Goal: Information Seeking & Learning: Learn about a topic

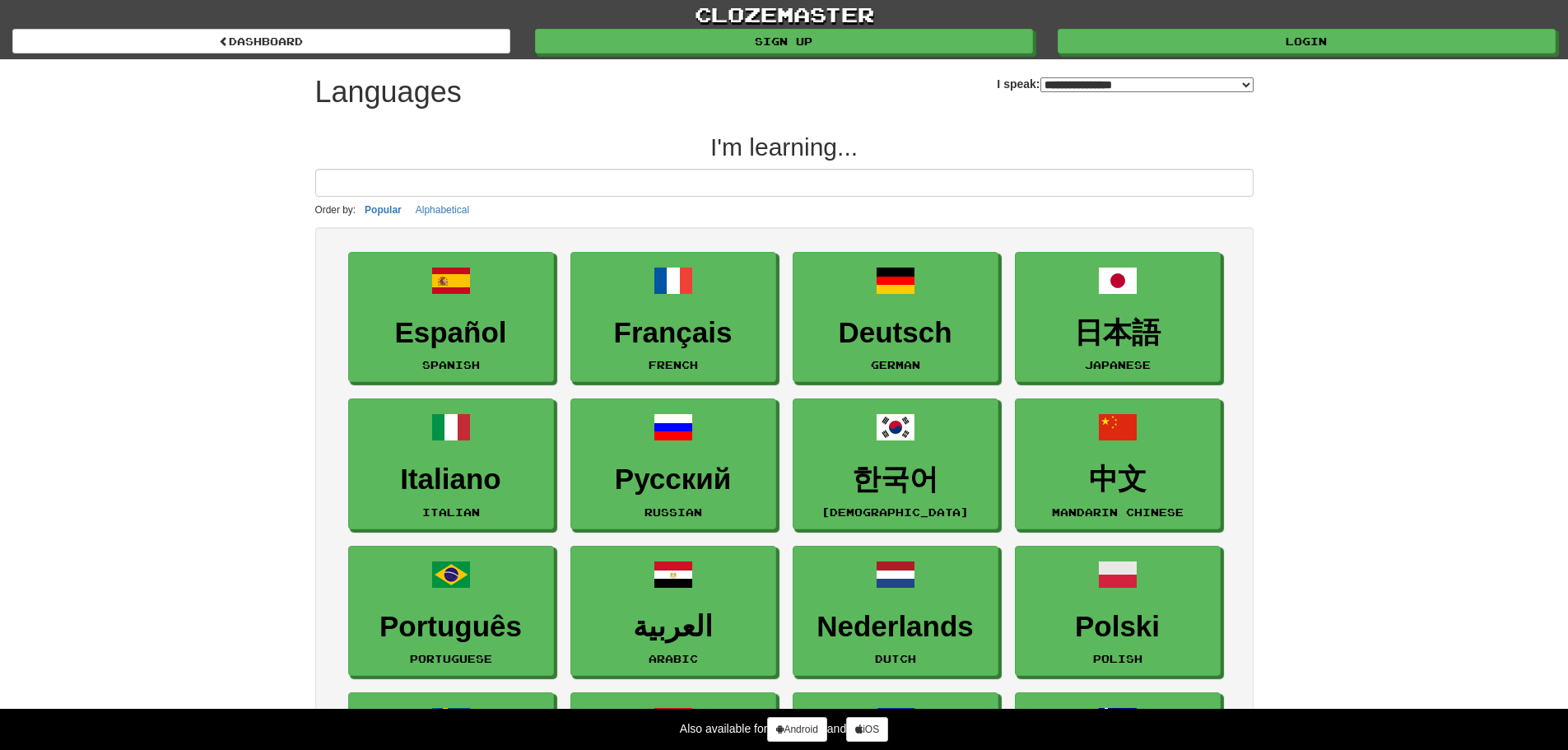
select select "*******"
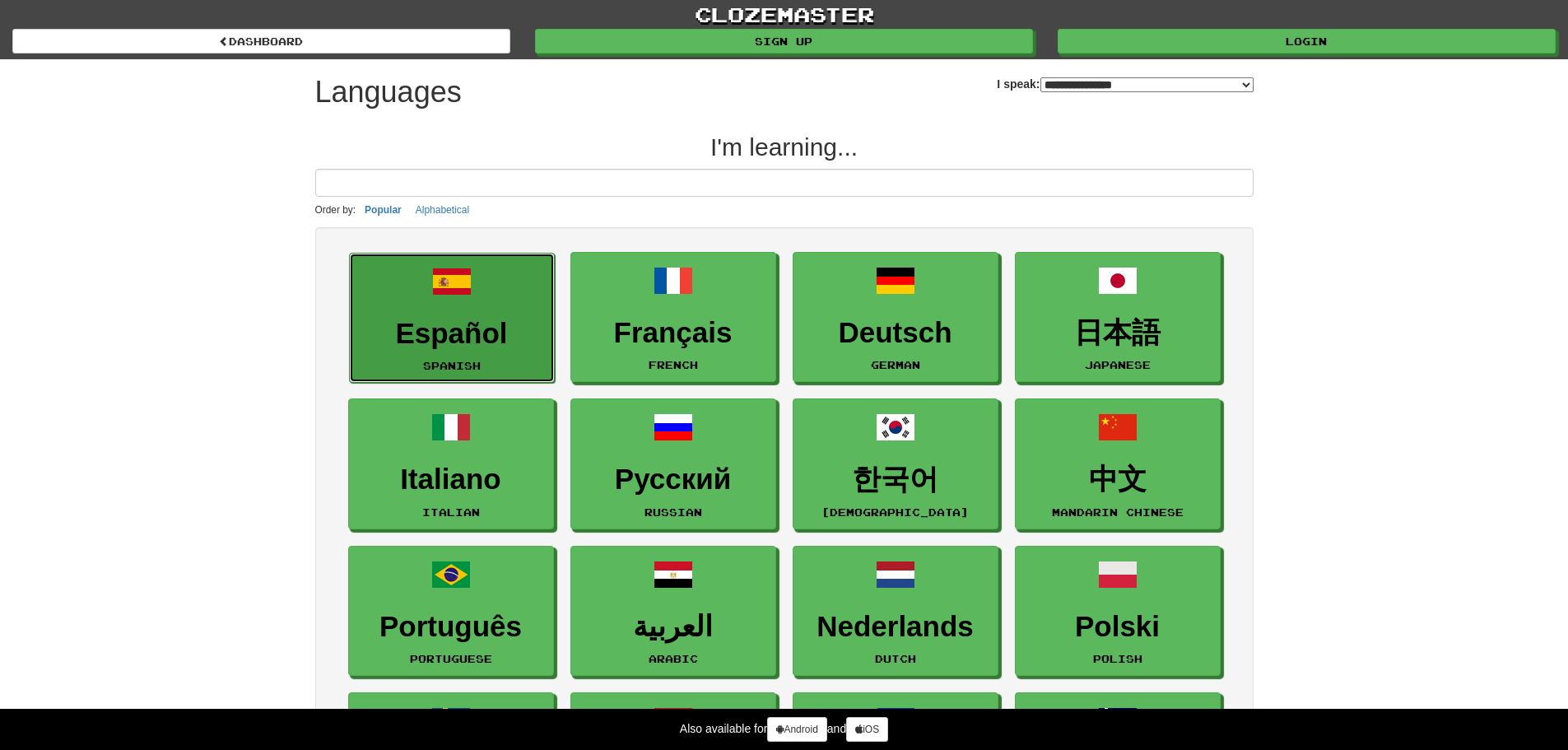
click at [423, 333] on h3 "Español" at bounding box center [452, 333] width 187 height 32
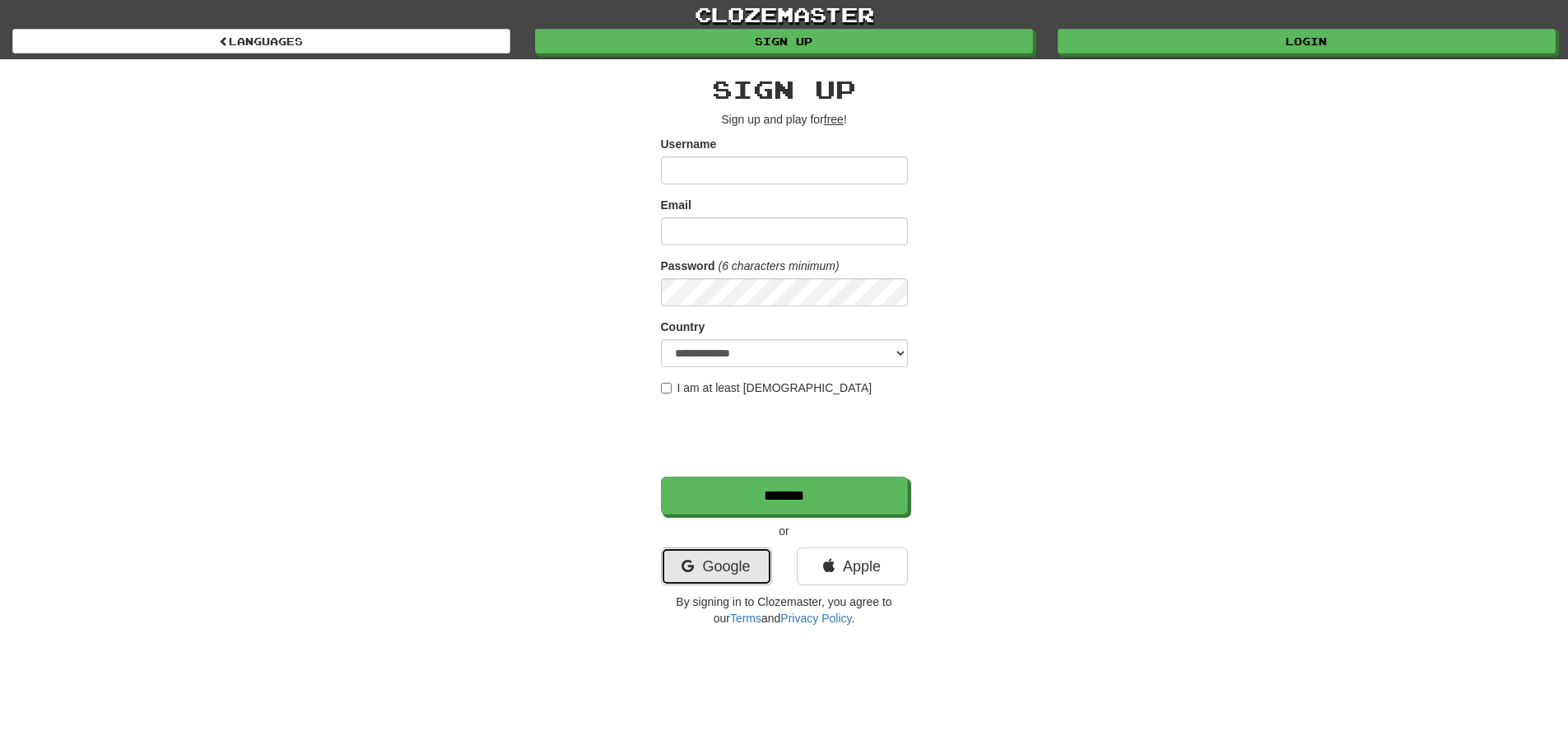
click at [749, 562] on link "Google" at bounding box center [716, 567] width 111 height 38
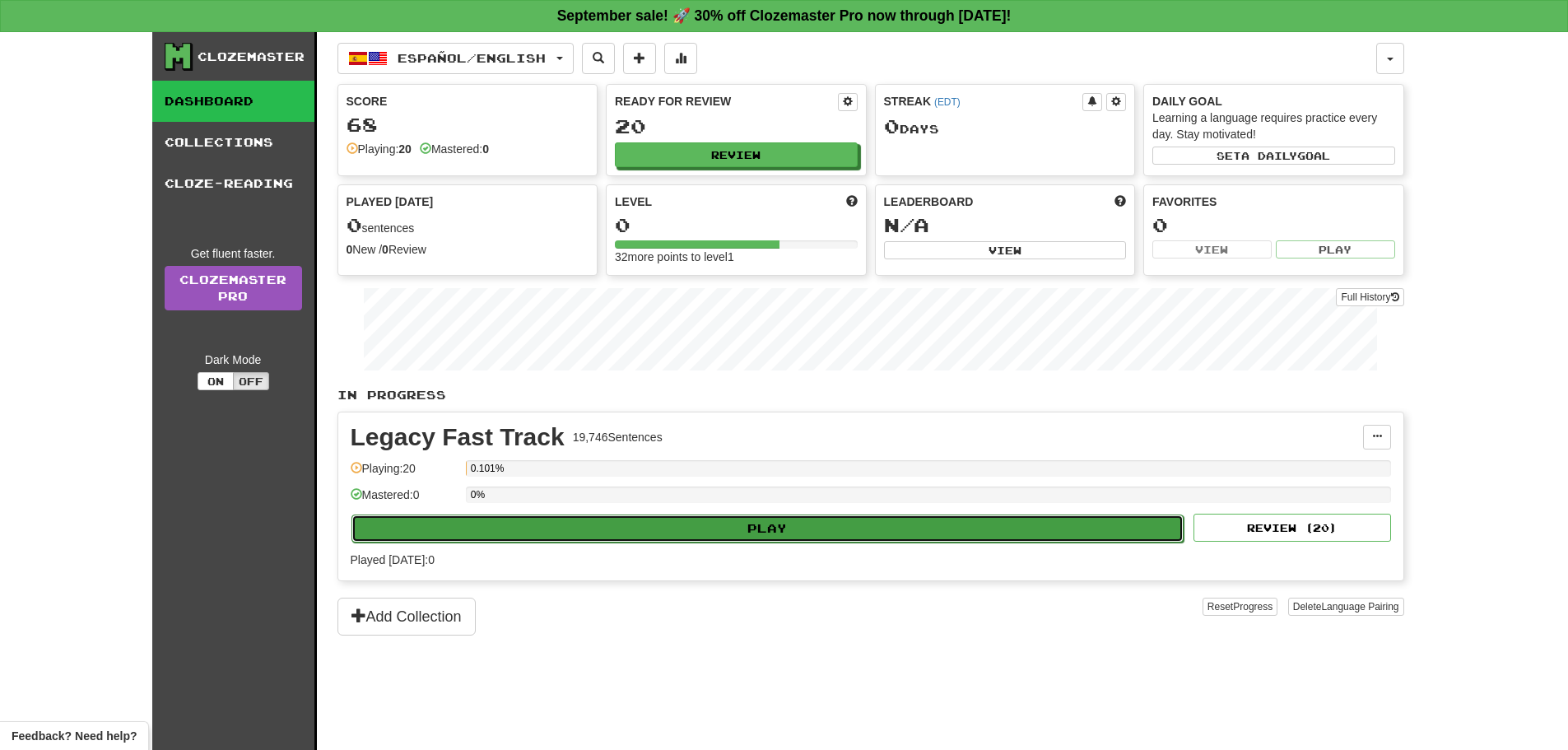
click at [714, 522] on button "Play" at bounding box center [768, 528] width 834 height 28
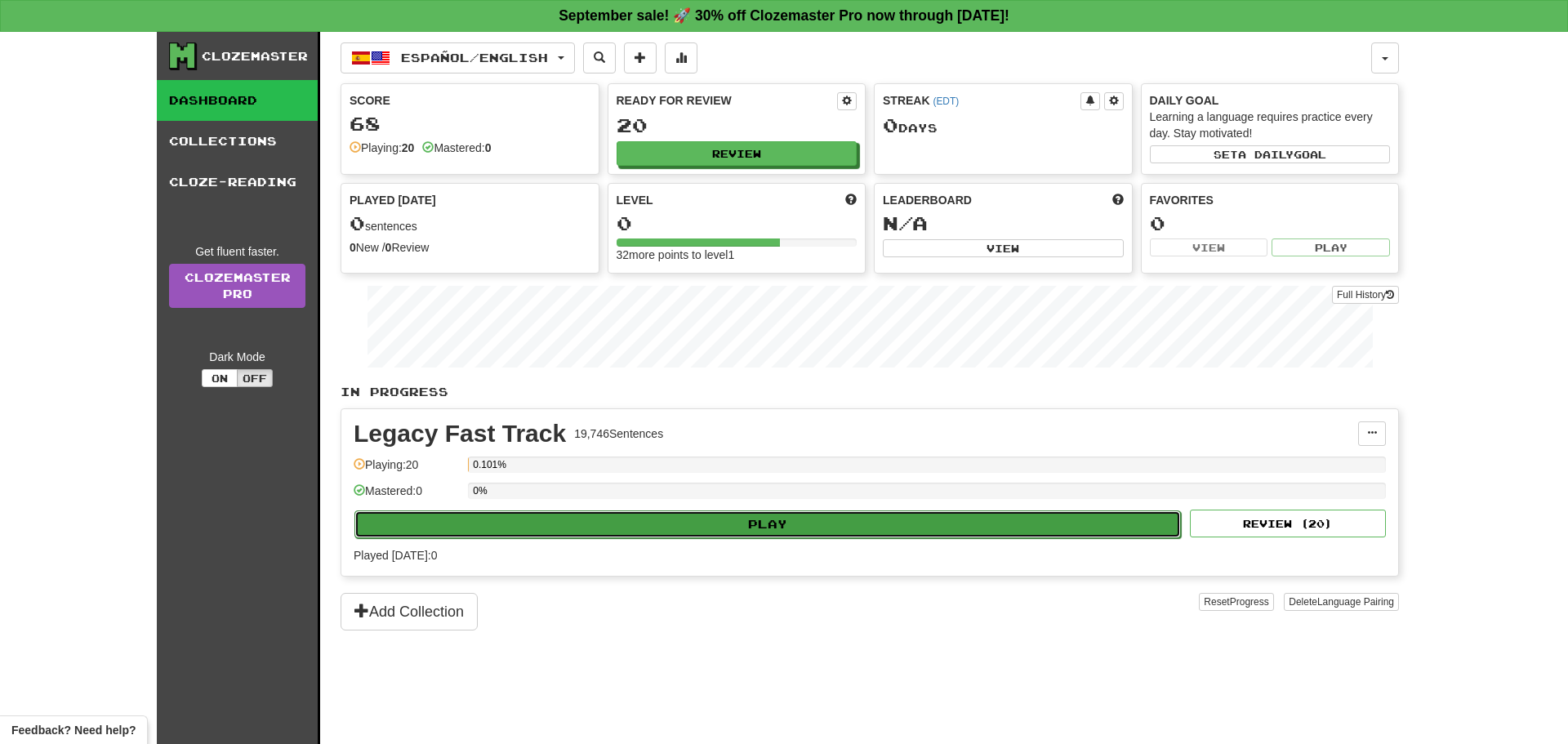
select select "**"
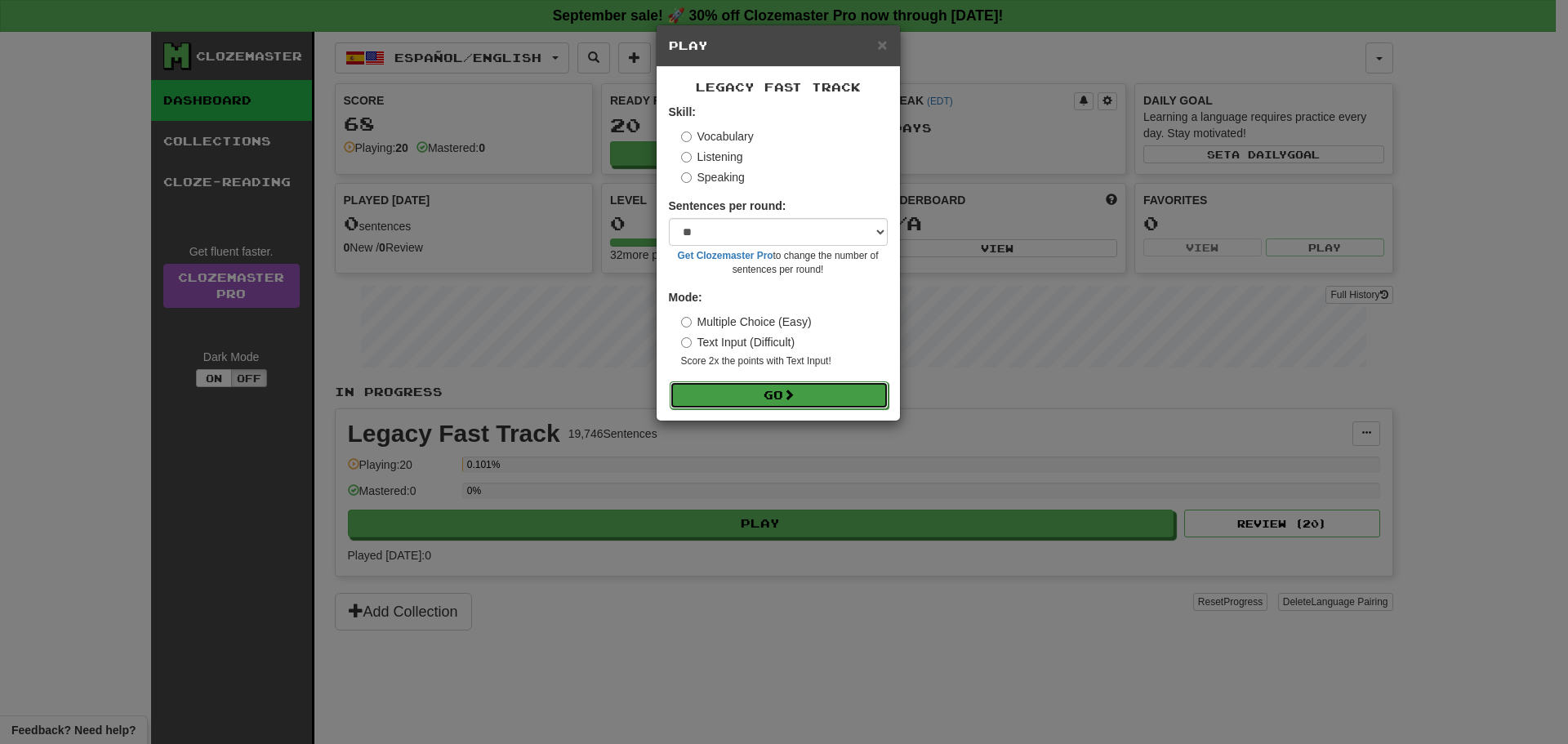
click at [785, 392] on button "Go" at bounding box center [779, 395] width 218 height 28
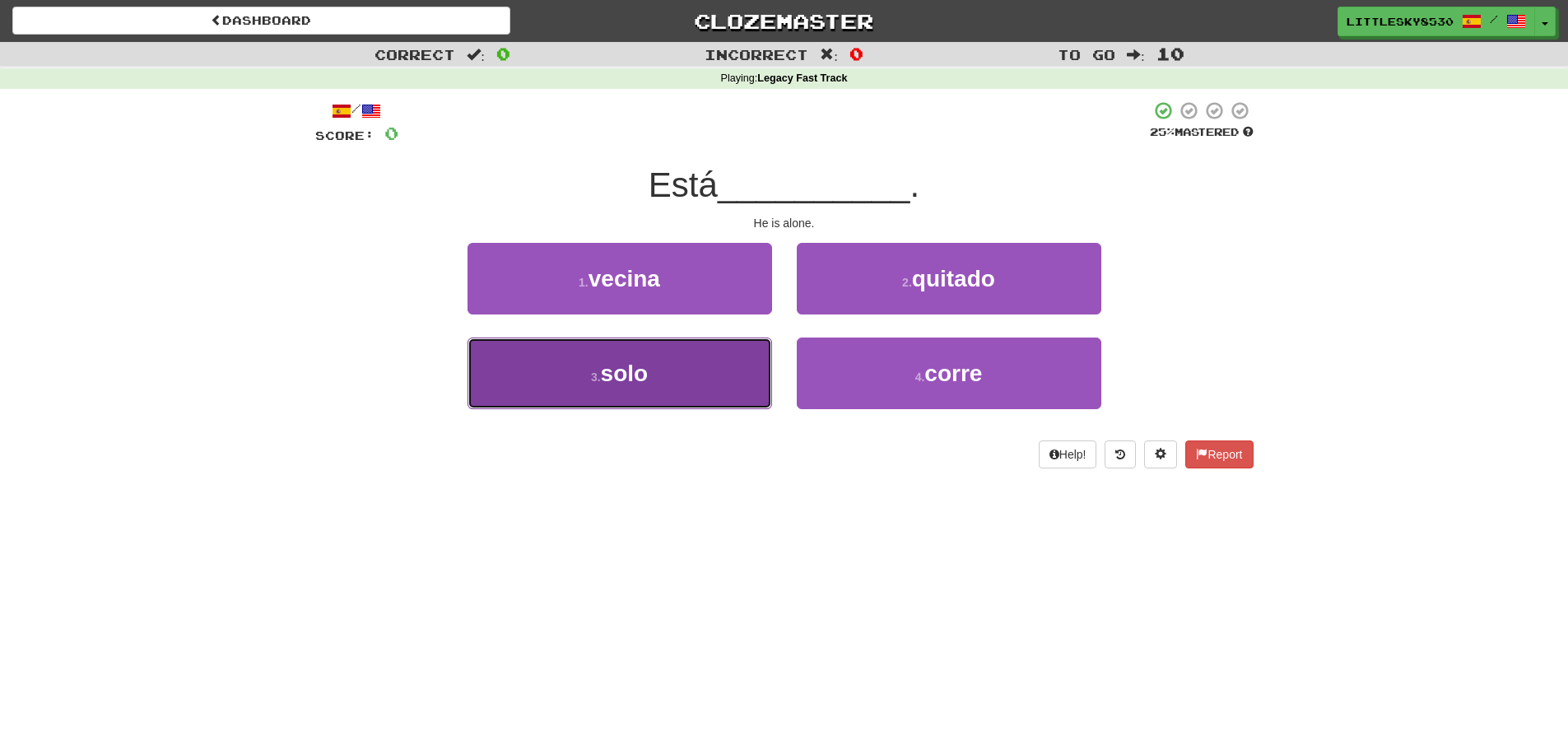
click at [715, 351] on button "3 . solo" at bounding box center [620, 373] width 305 height 72
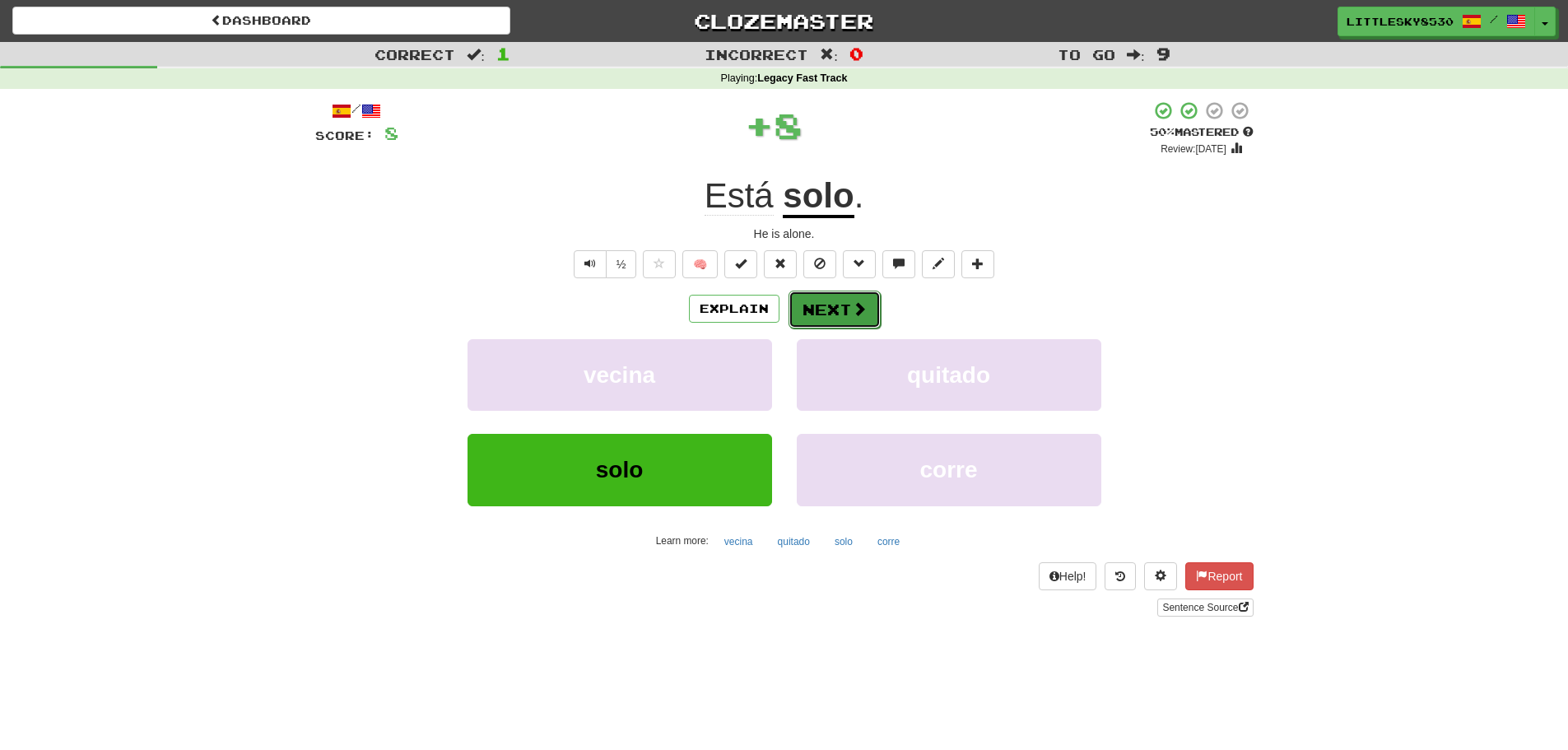
click at [823, 310] on button "Next" at bounding box center [835, 309] width 92 height 38
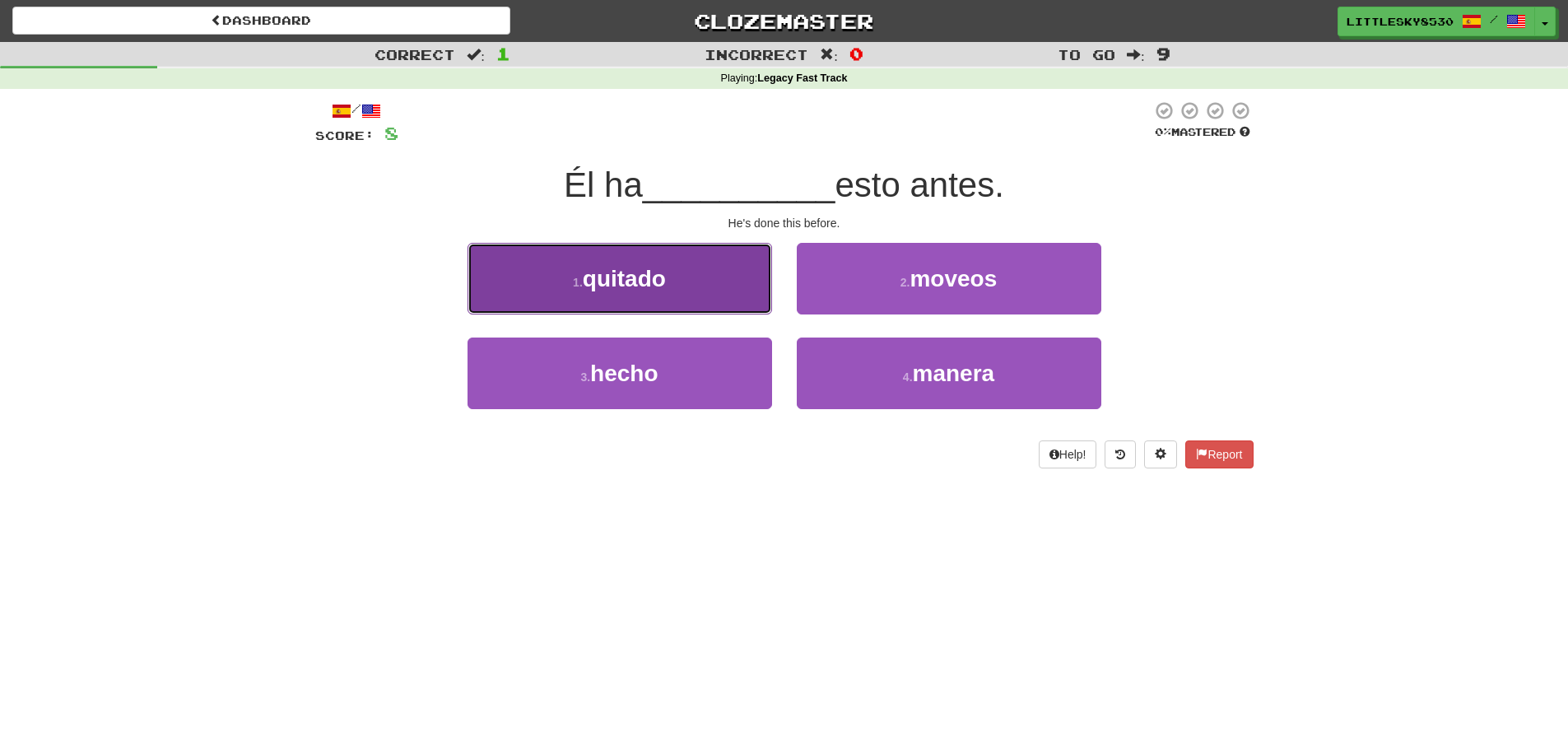
click at [698, 275] on button "1 . quitado" at bounding box center [620, 279] width 305 height 72
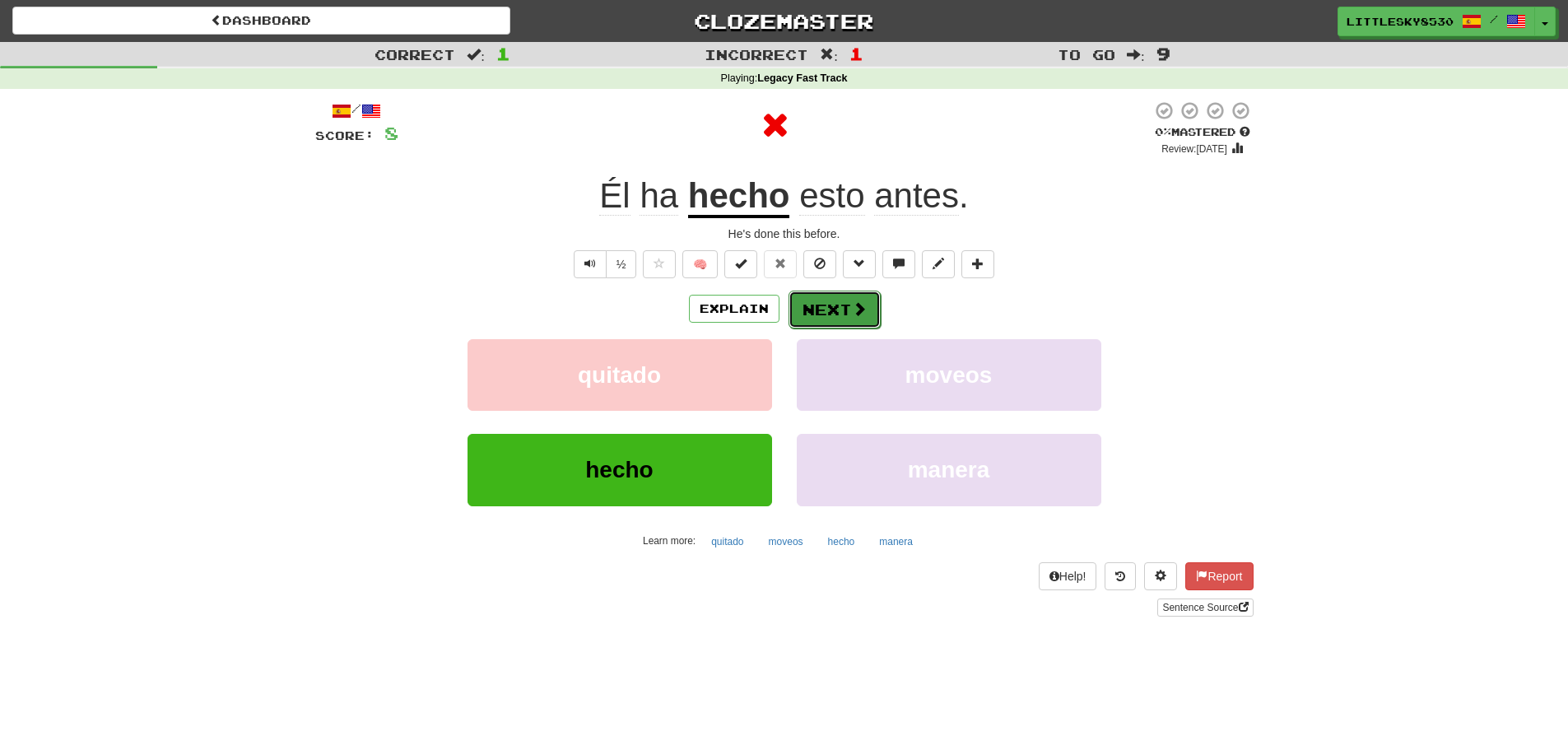
click at [818, 308] on button "Next" at bounding box center [835, 309] width 92 height 38
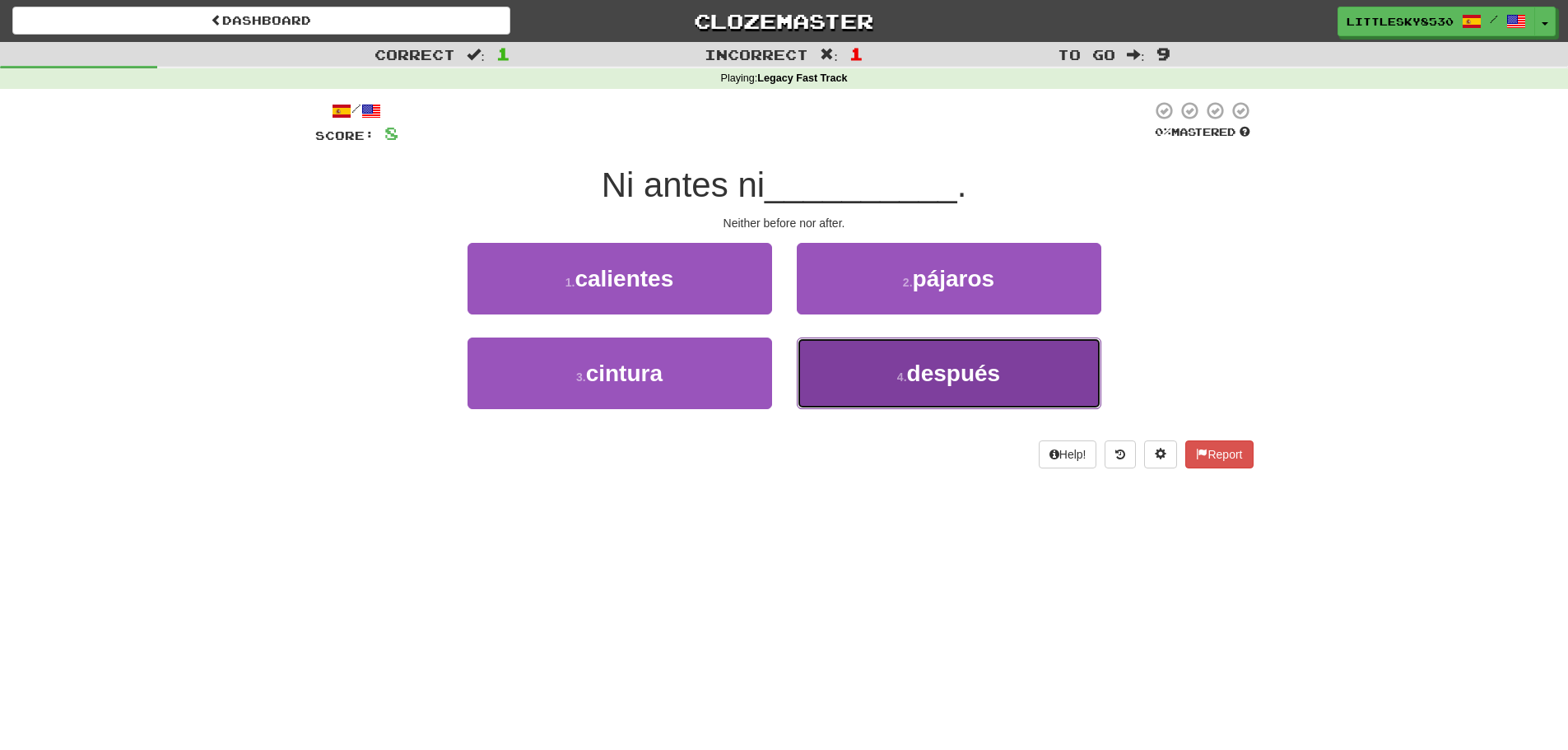
click at [955, 357] on button "4 . después" at bounding box center [949, 373] width 305 height 72
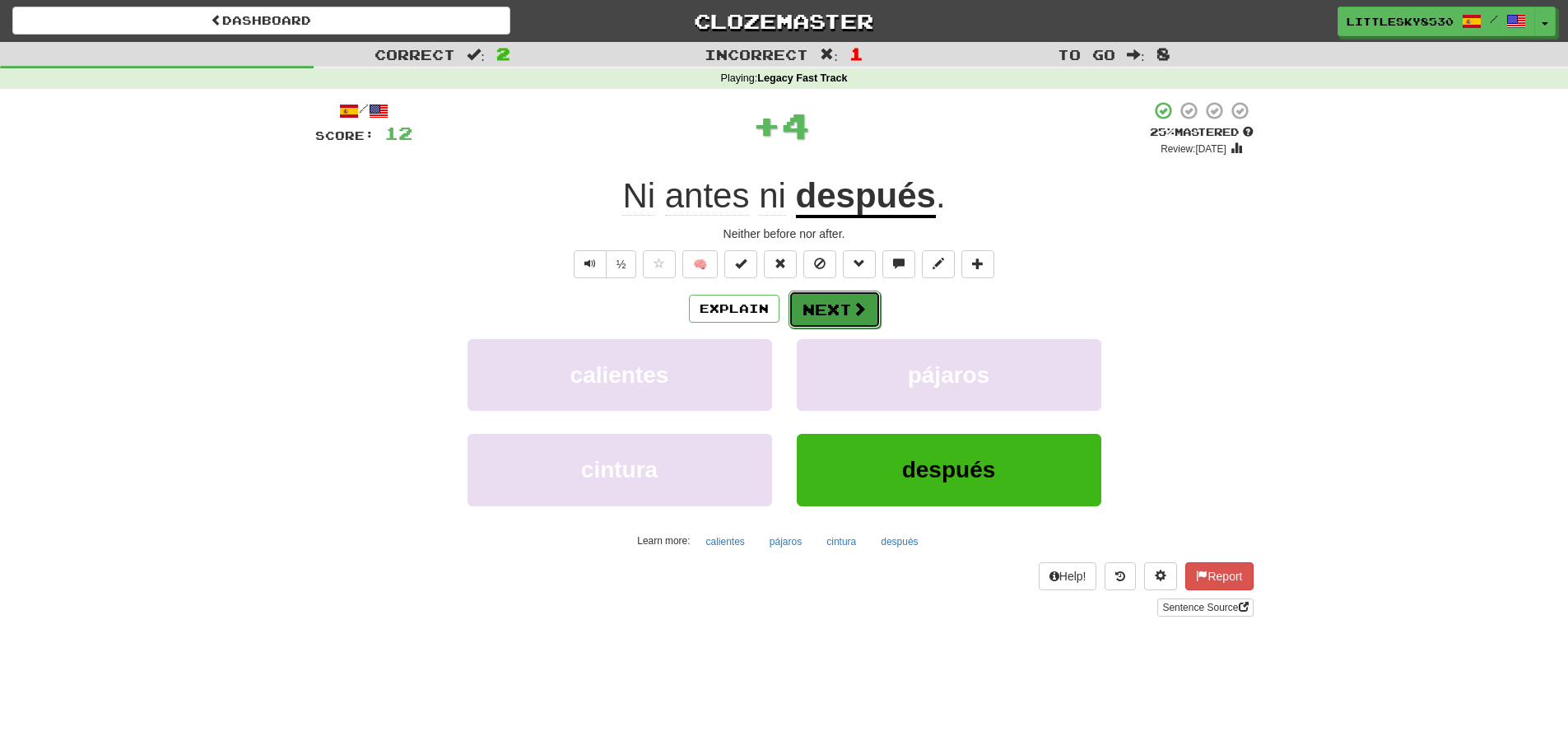
click at [841, 307] on button "Next" at bounding box center [835, 309] width 92 height 38
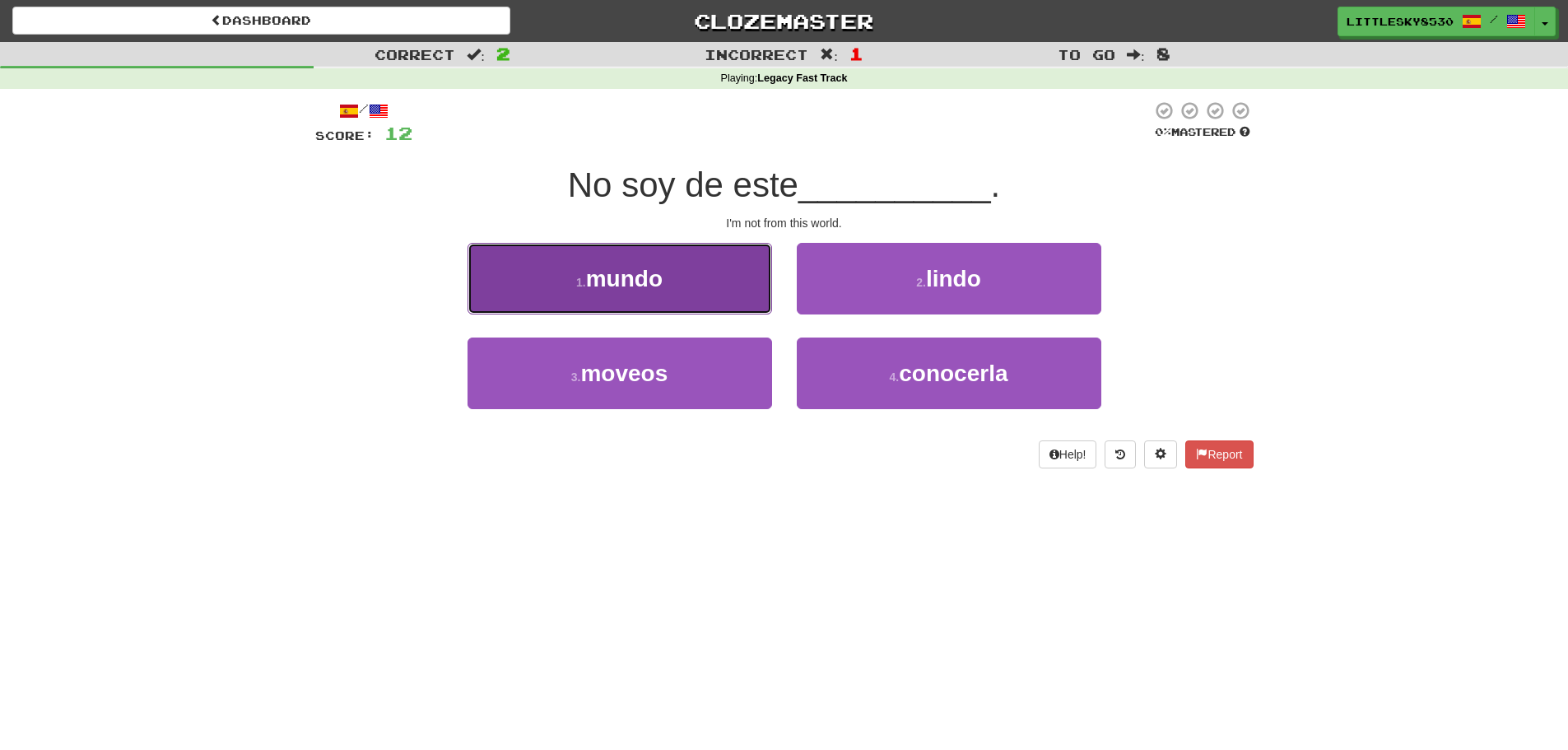
click at [662, 263] on button "1 . mundo" at bounding box center [620, 279] width 305 height 72
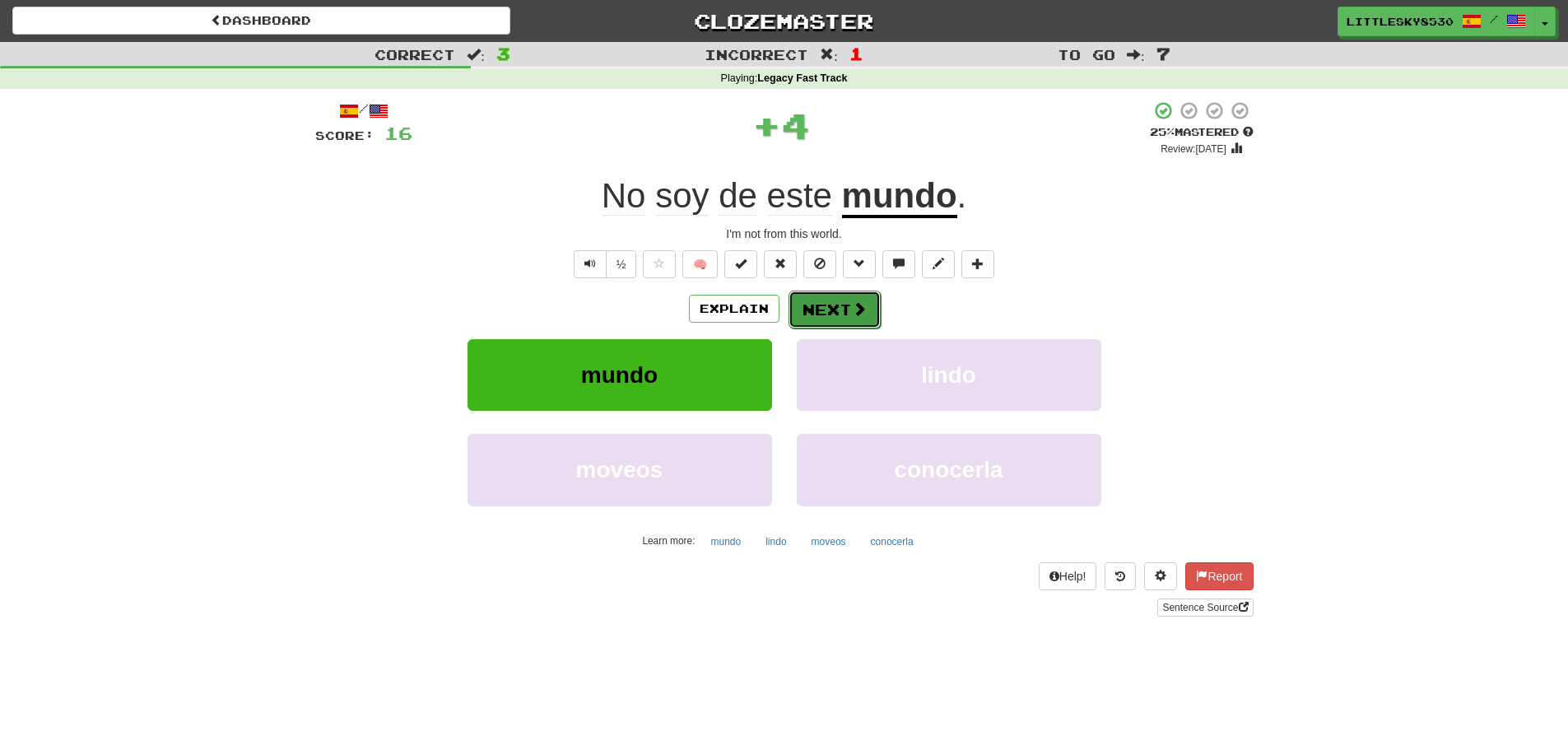
click at [830, 305] on button "Next" at bounding box center [835, 309] width 92 height 38
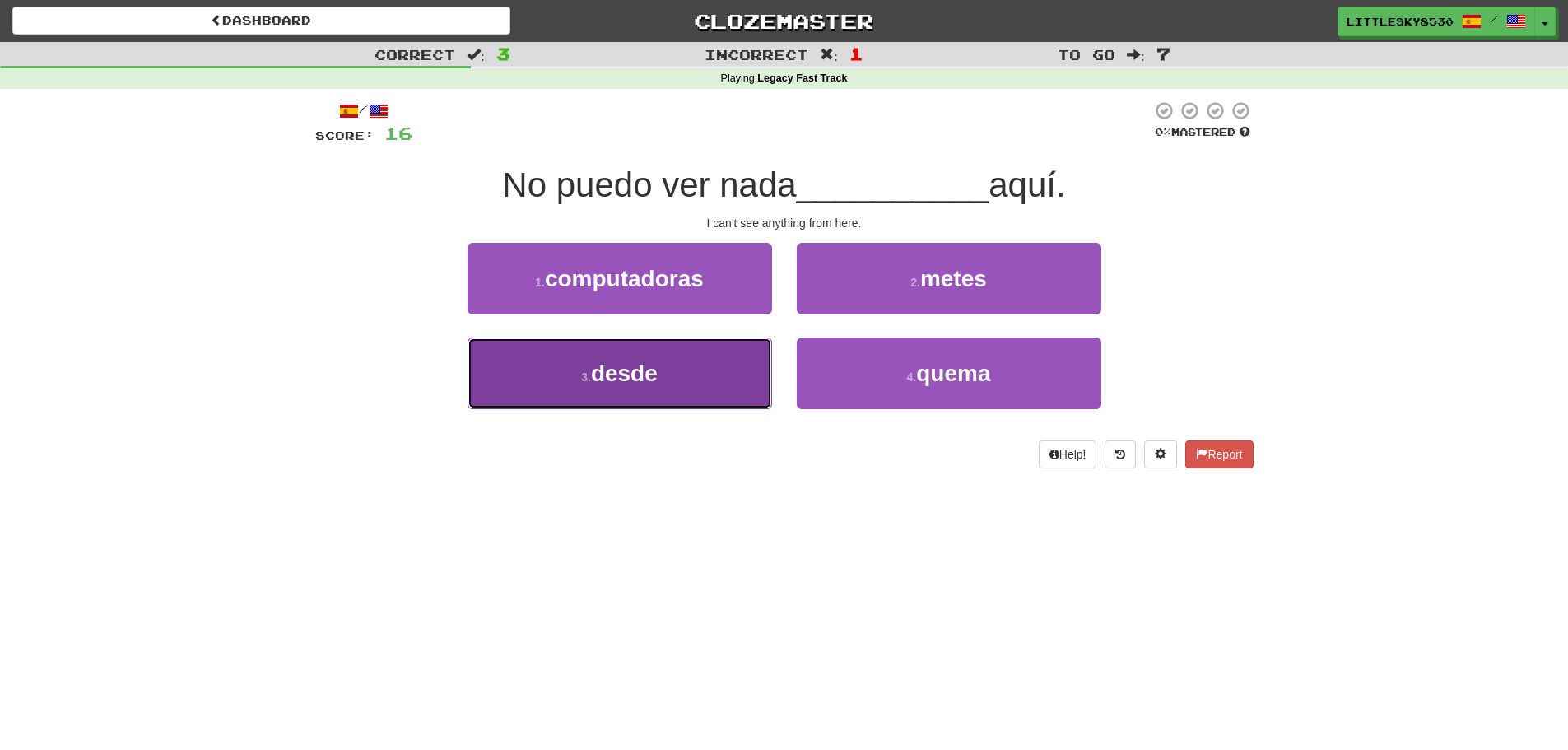
click at [716, 370] on button "3 . desde" at bounding box center [620, 373] width 305 height 72
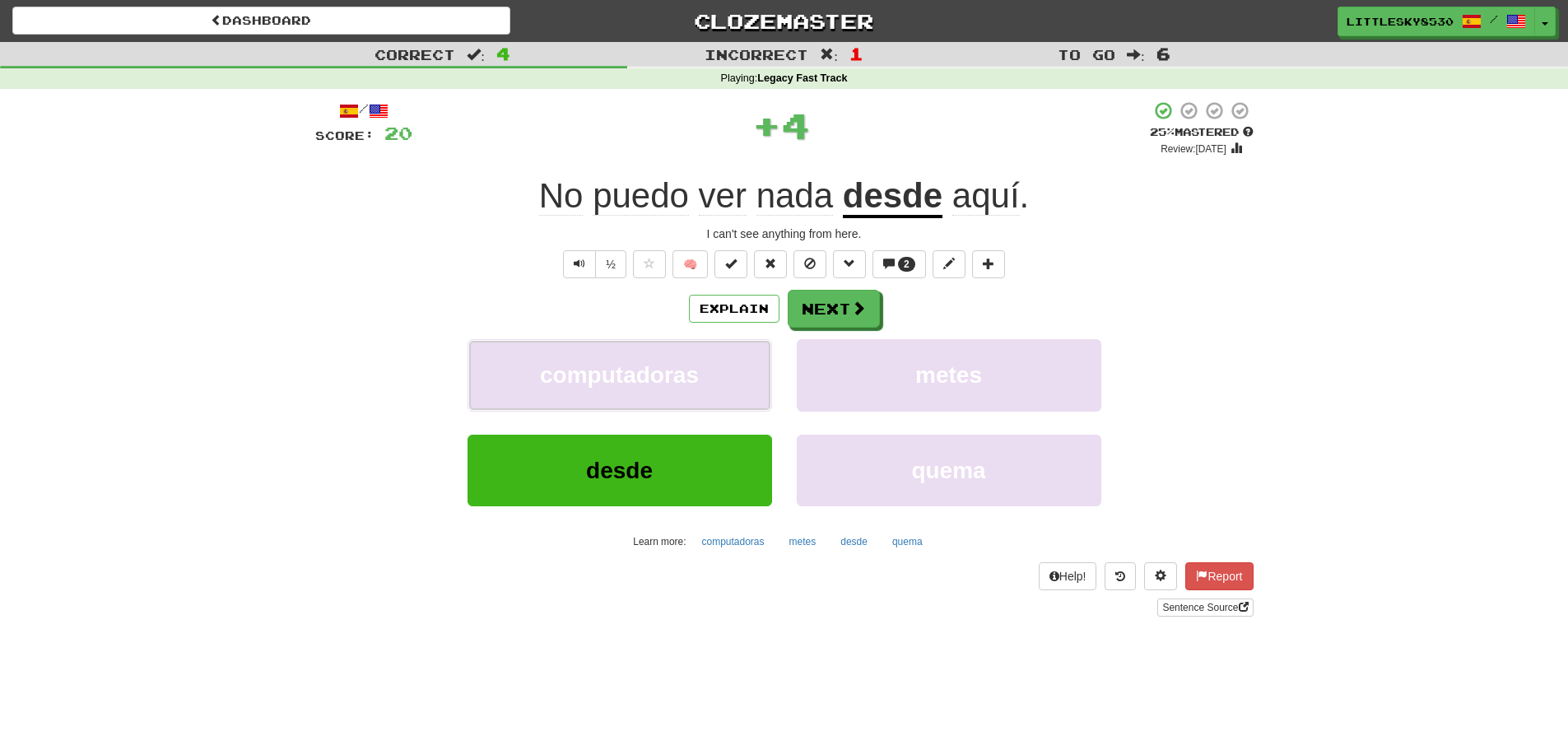
click at [716, 370] on button "computadoras" at bounding box center [620, 375] width 305 height 72
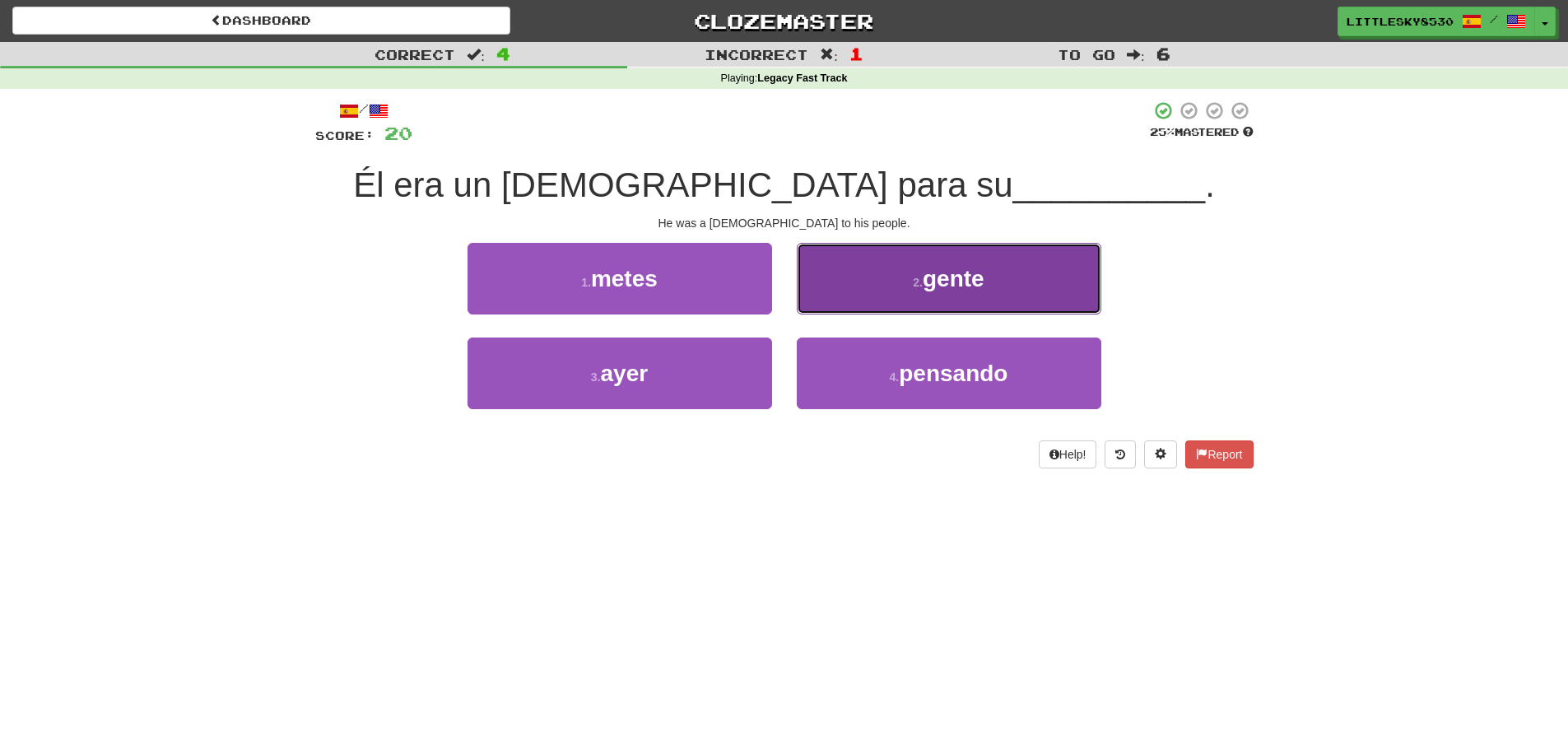
click at [900, 269] on button "2 . gente" at bounding box center [949, 279] width 305 height 72
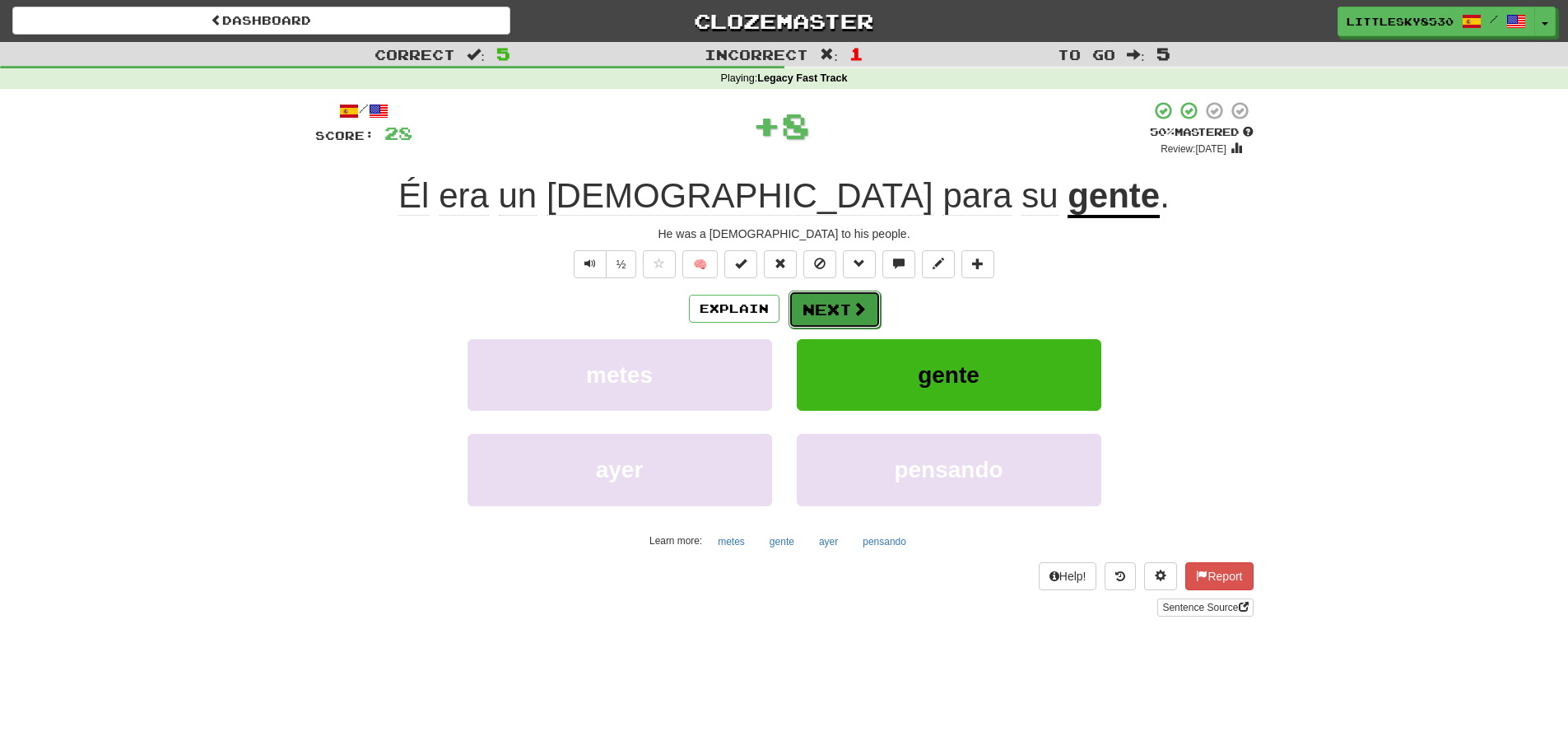
click at [838, 307] on button "Next" at bounding box center [835, 309] width 92 height 38
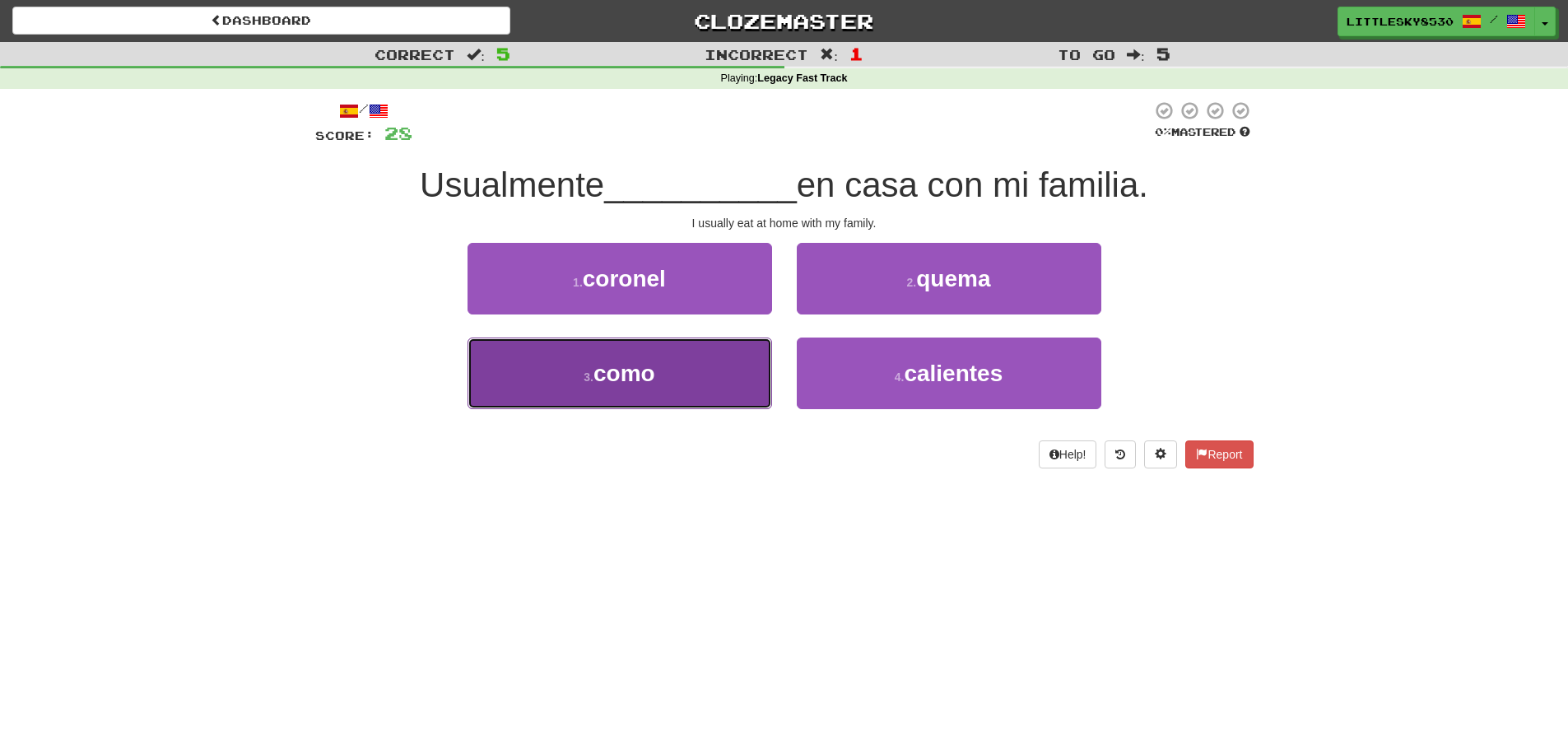
click at [677, 373] on button "3 . como" at bounding box center [620, 373] width 305 height 72
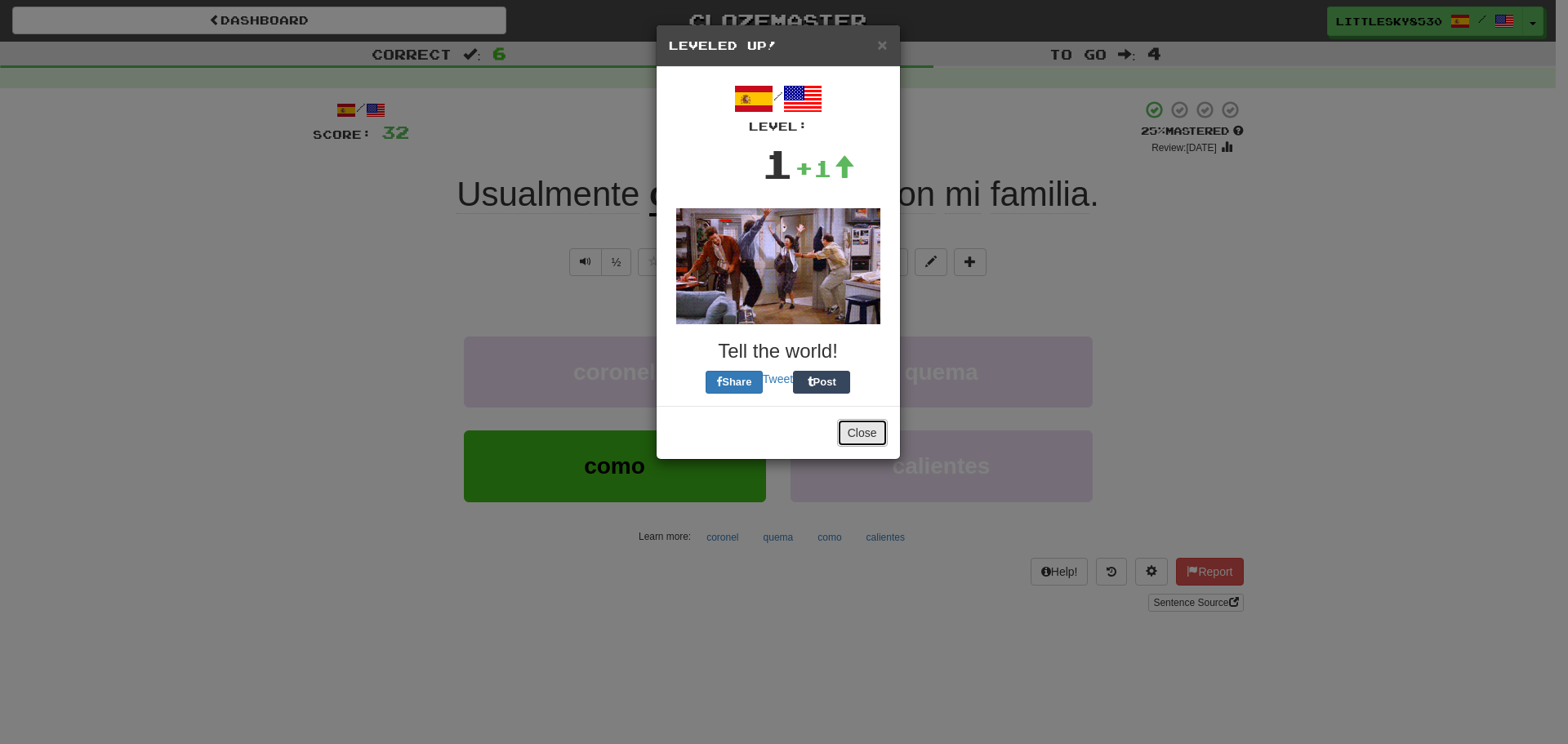
click at [852, 428] on button "Close" at bounding box center [862, 432] width 51 height 28
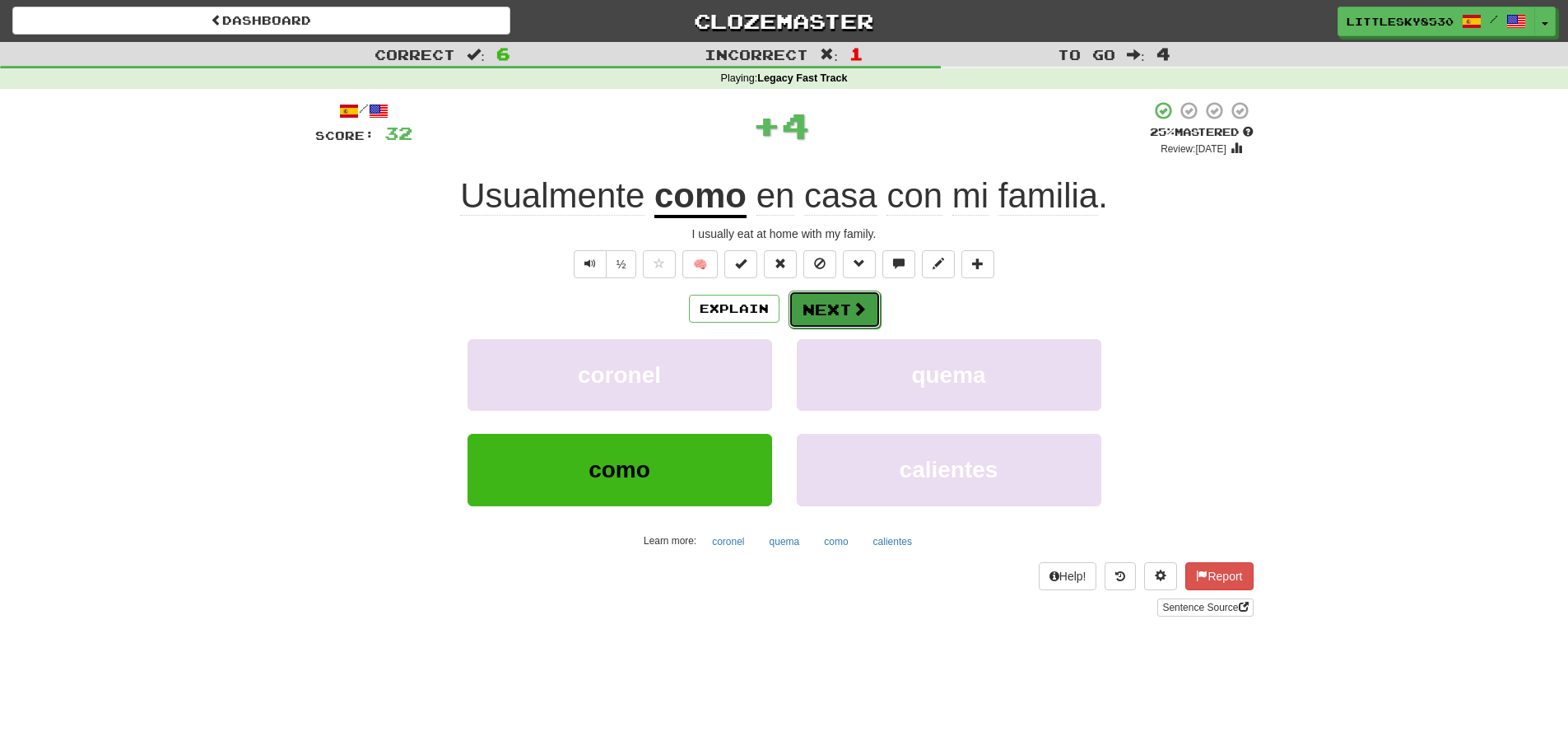
click at [828, 301] on button "Next" at bounding box center [835, 309] width 92 height 38
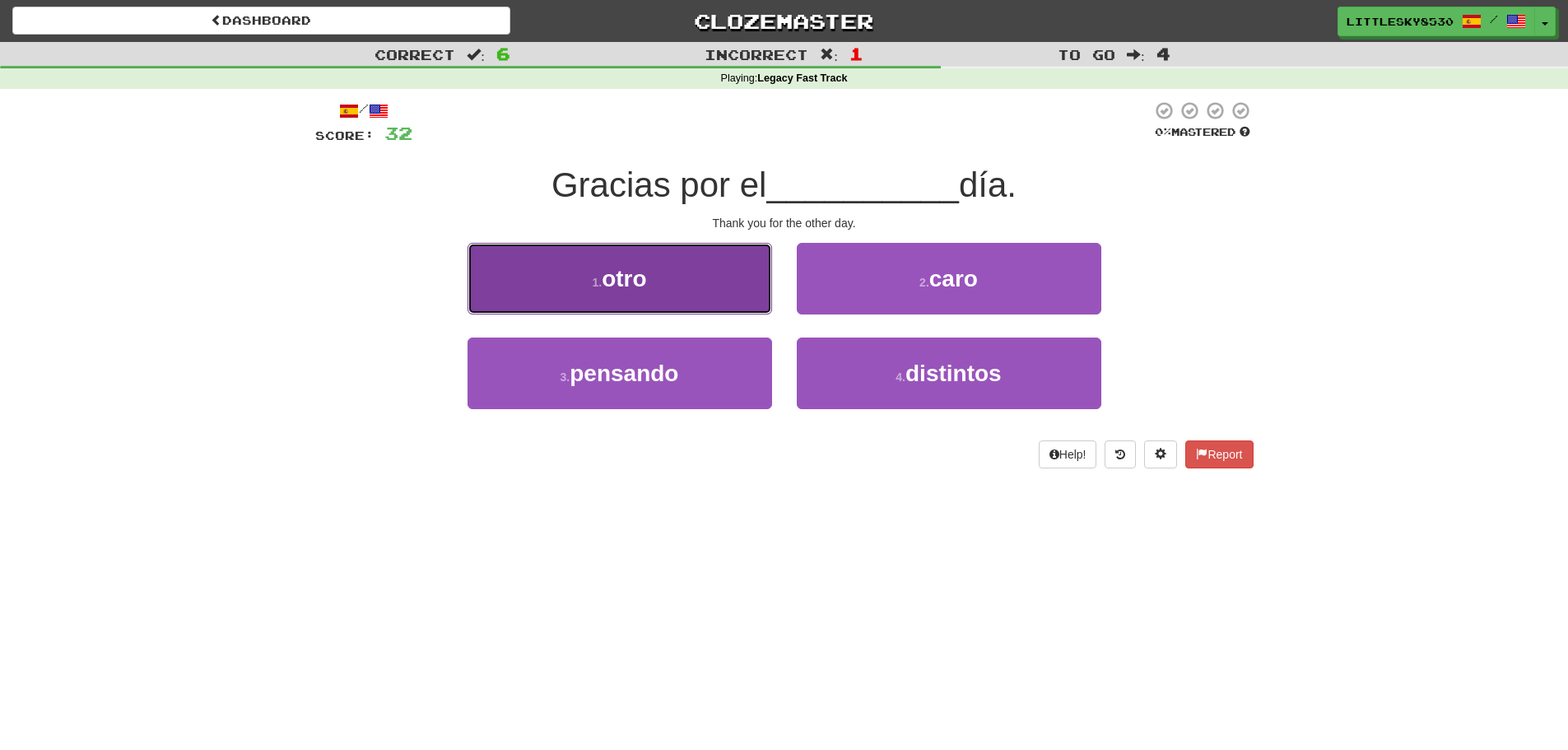
click at [678, 264] on button "1 . otro" at bounding box center [620, 279] width 305 height 72
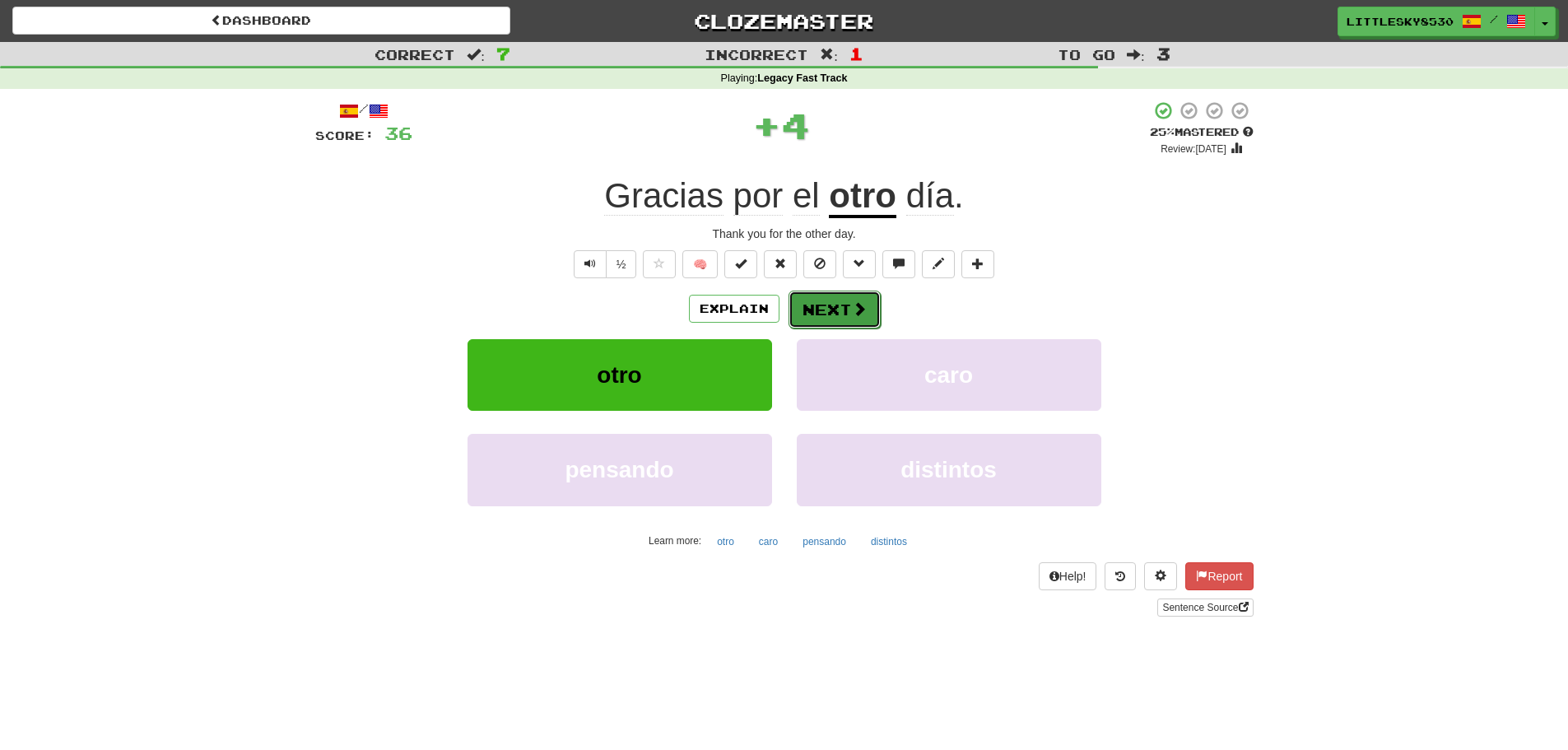
click at [837, 307] on button "Next" at bounding box center [835, 309] width 92 height 38
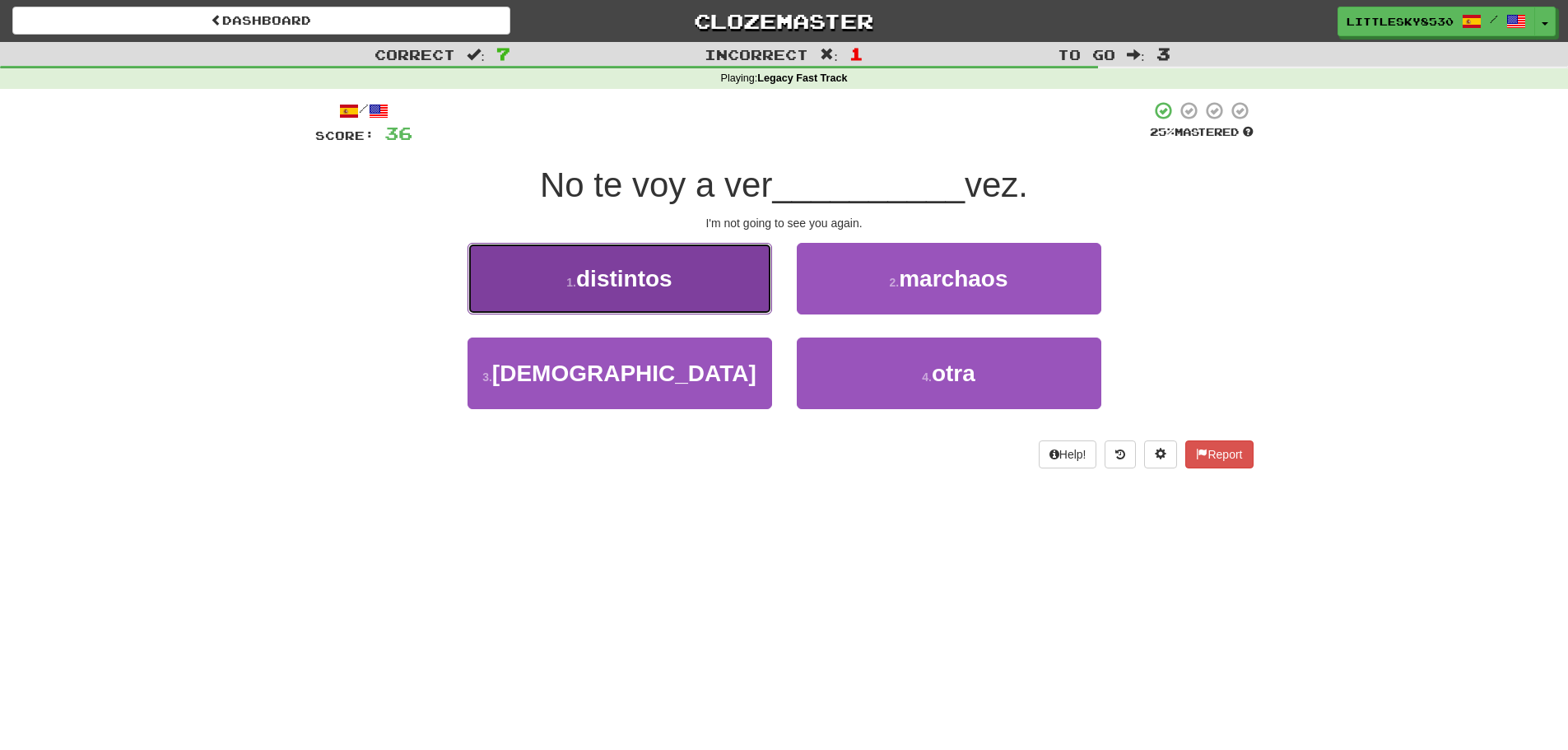
click at [656, 264] on button "1 . distintos" at bounding box center [620, 279] width 305 height 72
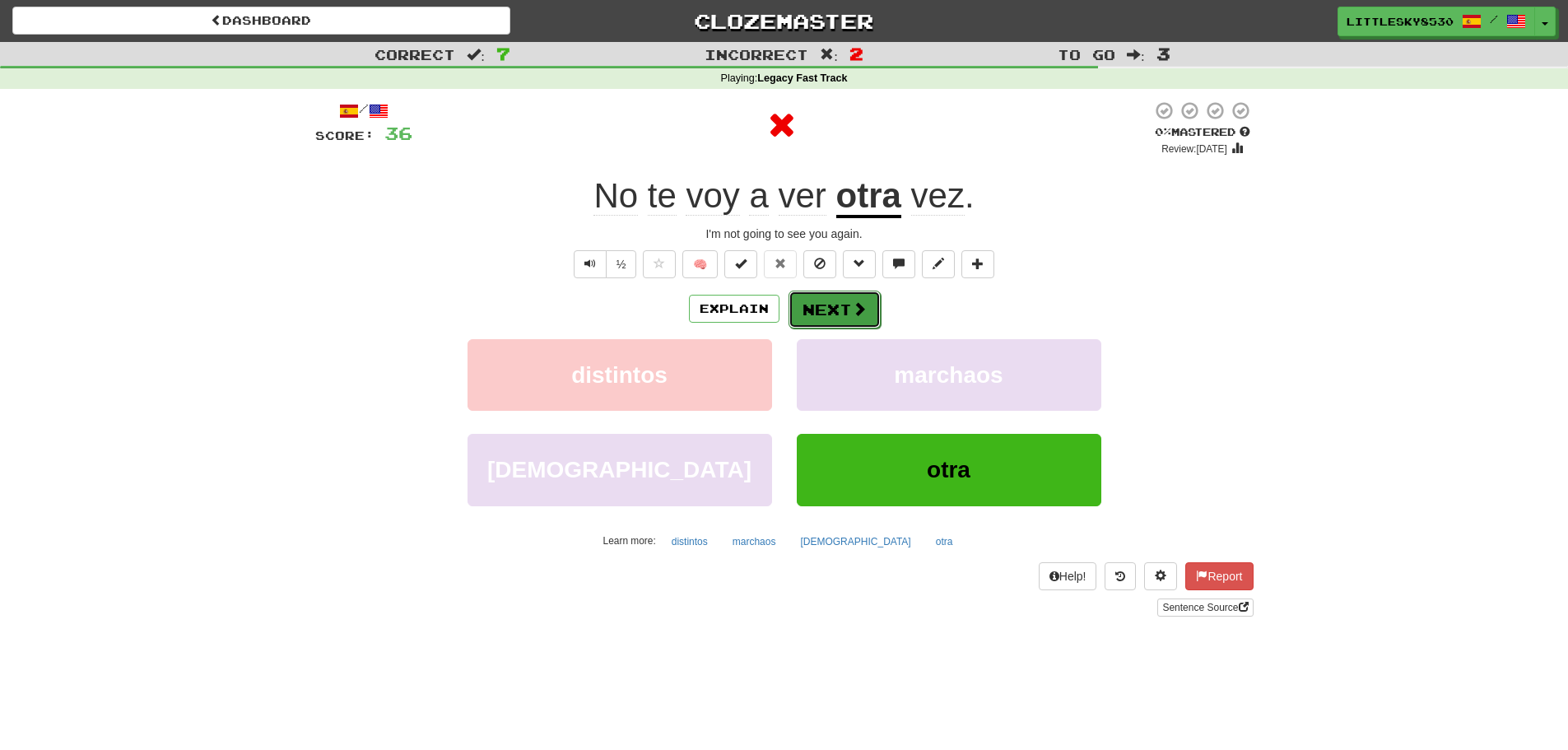
click at [842, 299] on button "Next" at bounding box center [835, 309] width 92 height 38
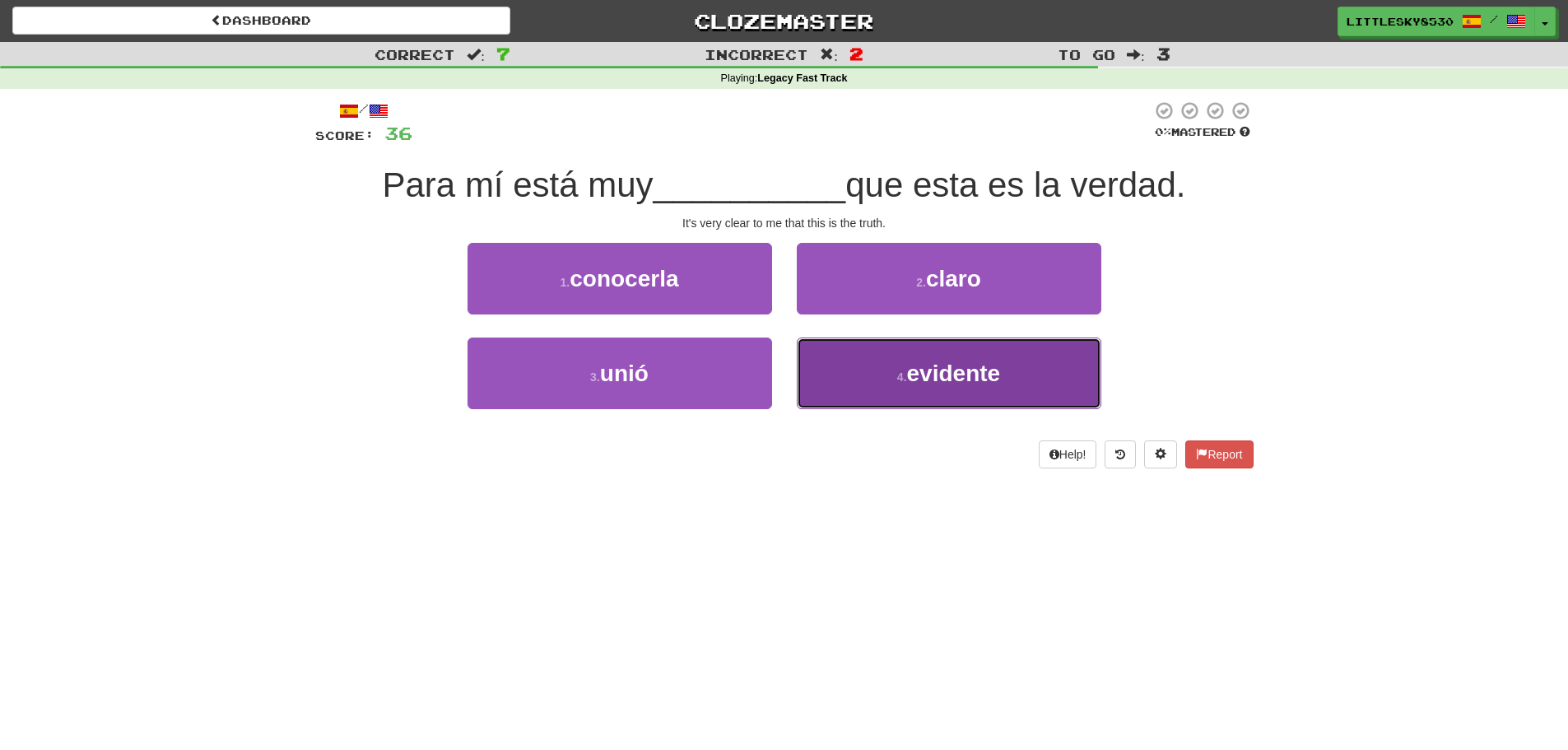
click at [920, 367] on span "evidente" at bounding box center [954, 373] width 94 height 25
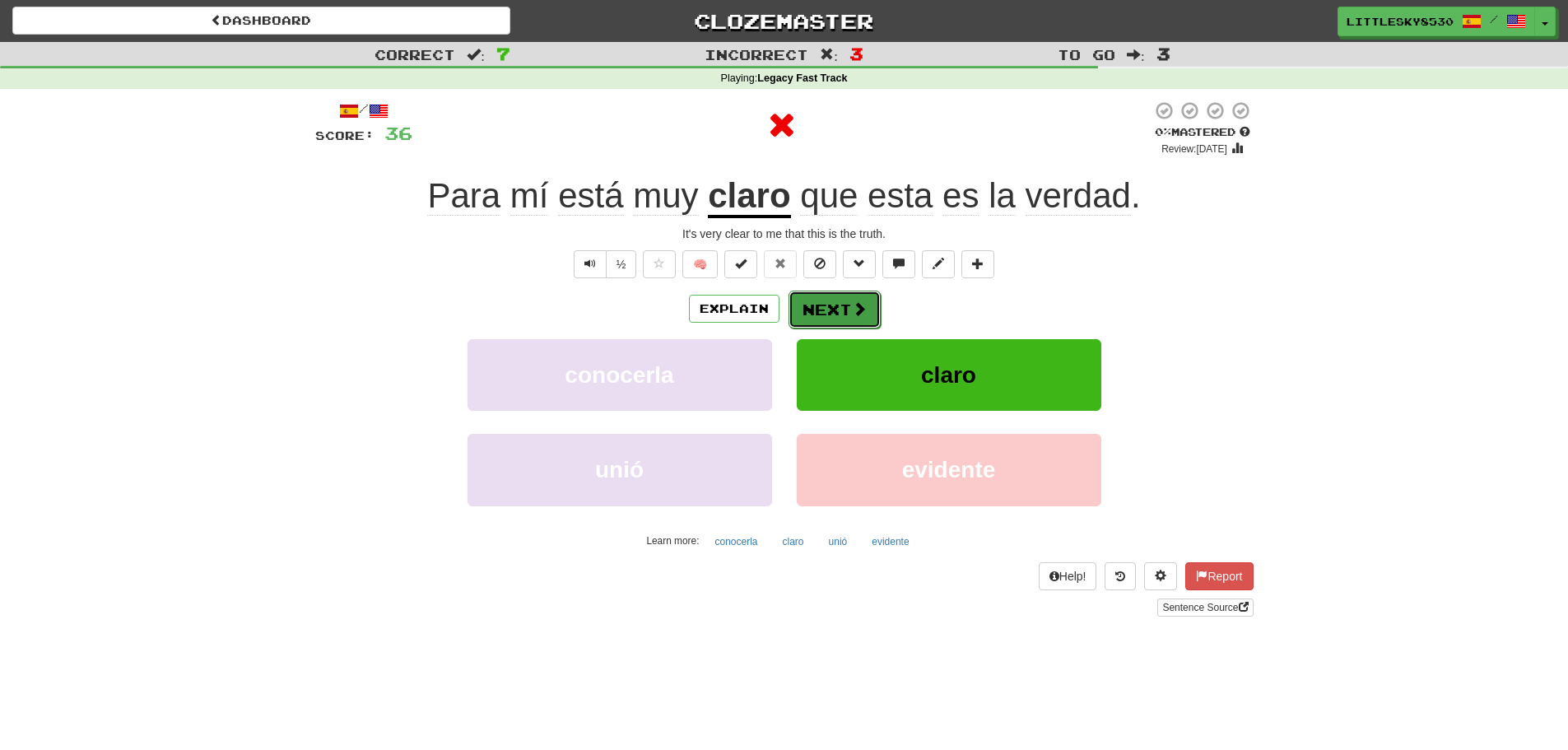
click at [827, 298] on button "Next" at bounding box center [835, 309] width 92 height 38
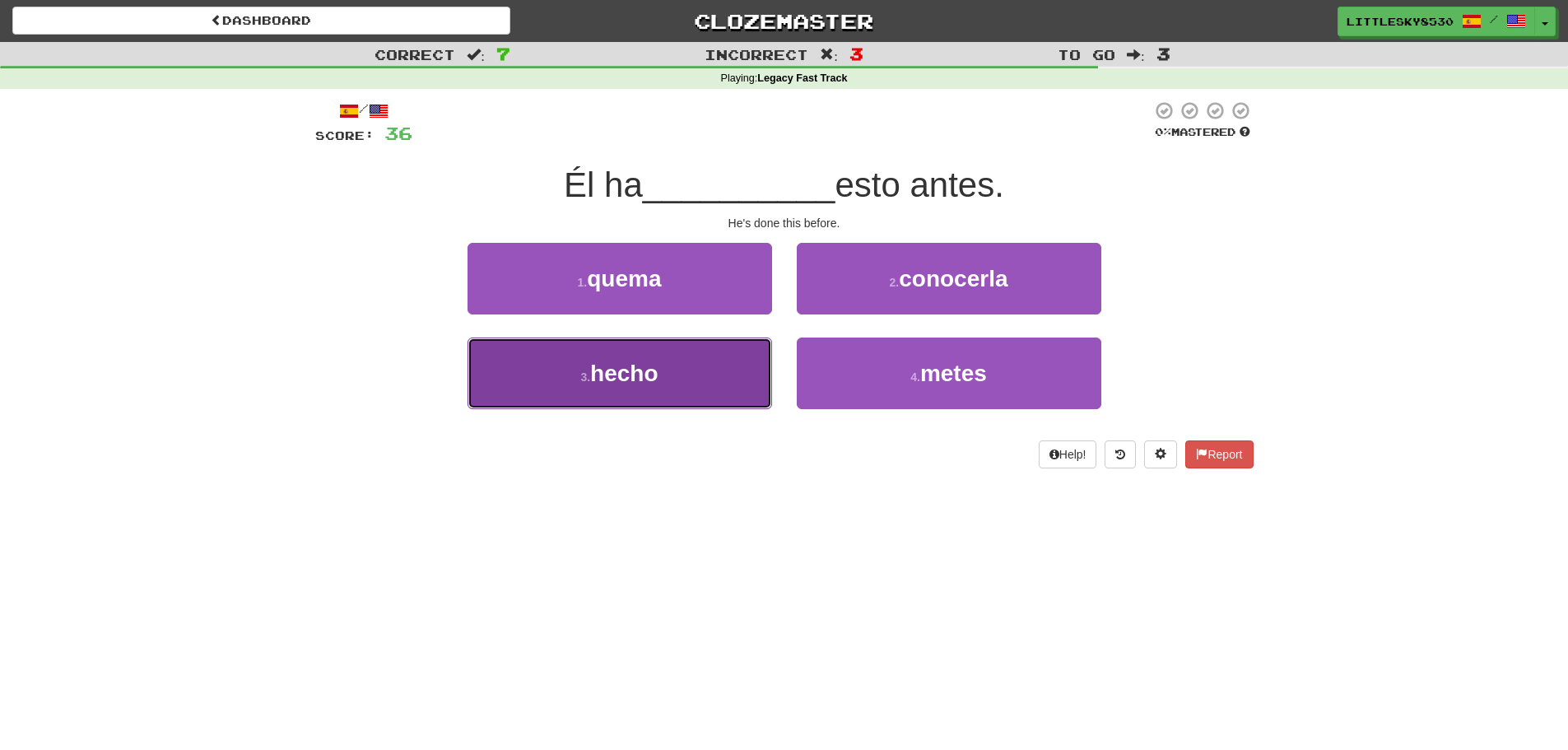
click at [714, 359] on button "3 . hecho" at bounding box center [620, 373] width 305 height 72
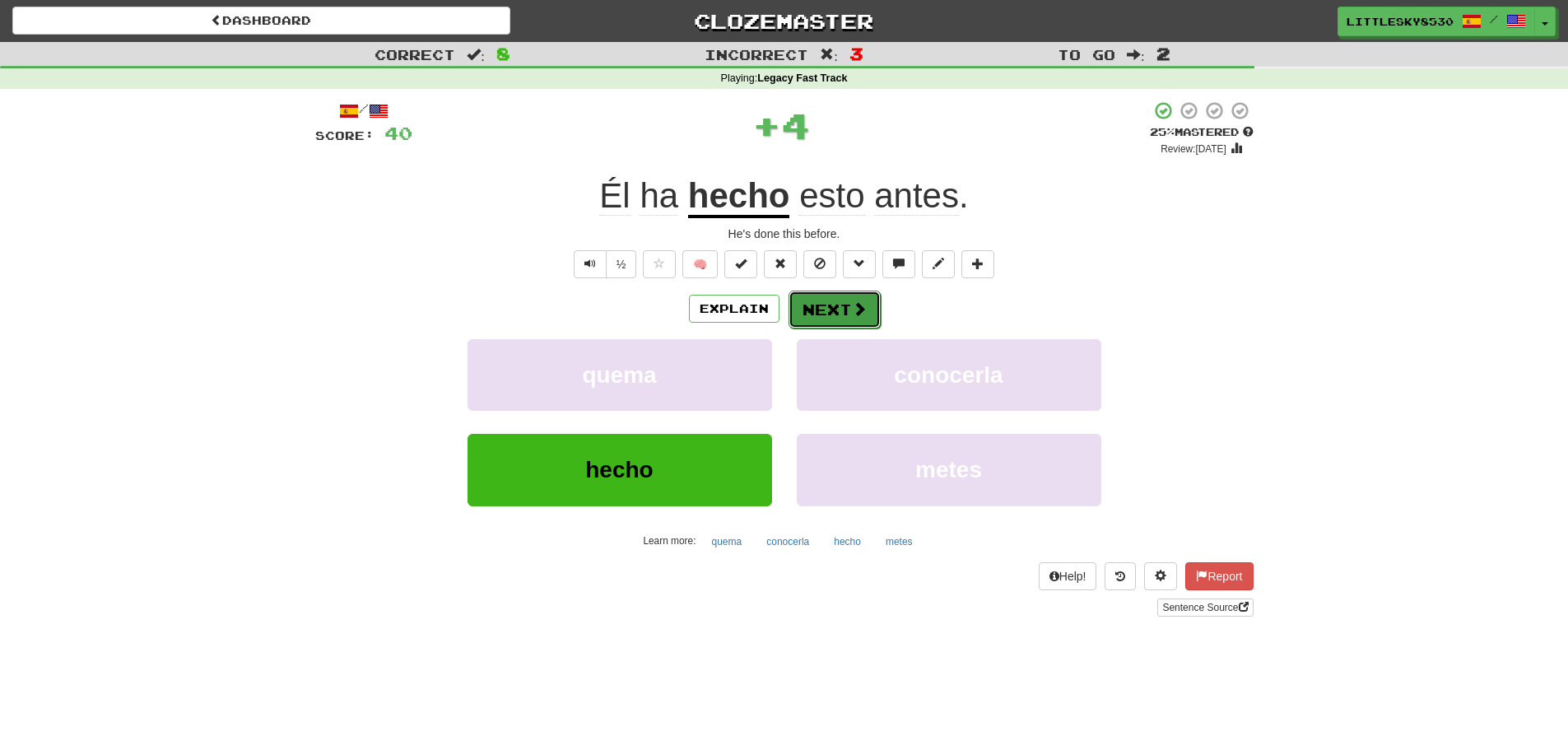
click at [822, 318] on button "Next" at bounding box center [835, 309] width 92 height 38
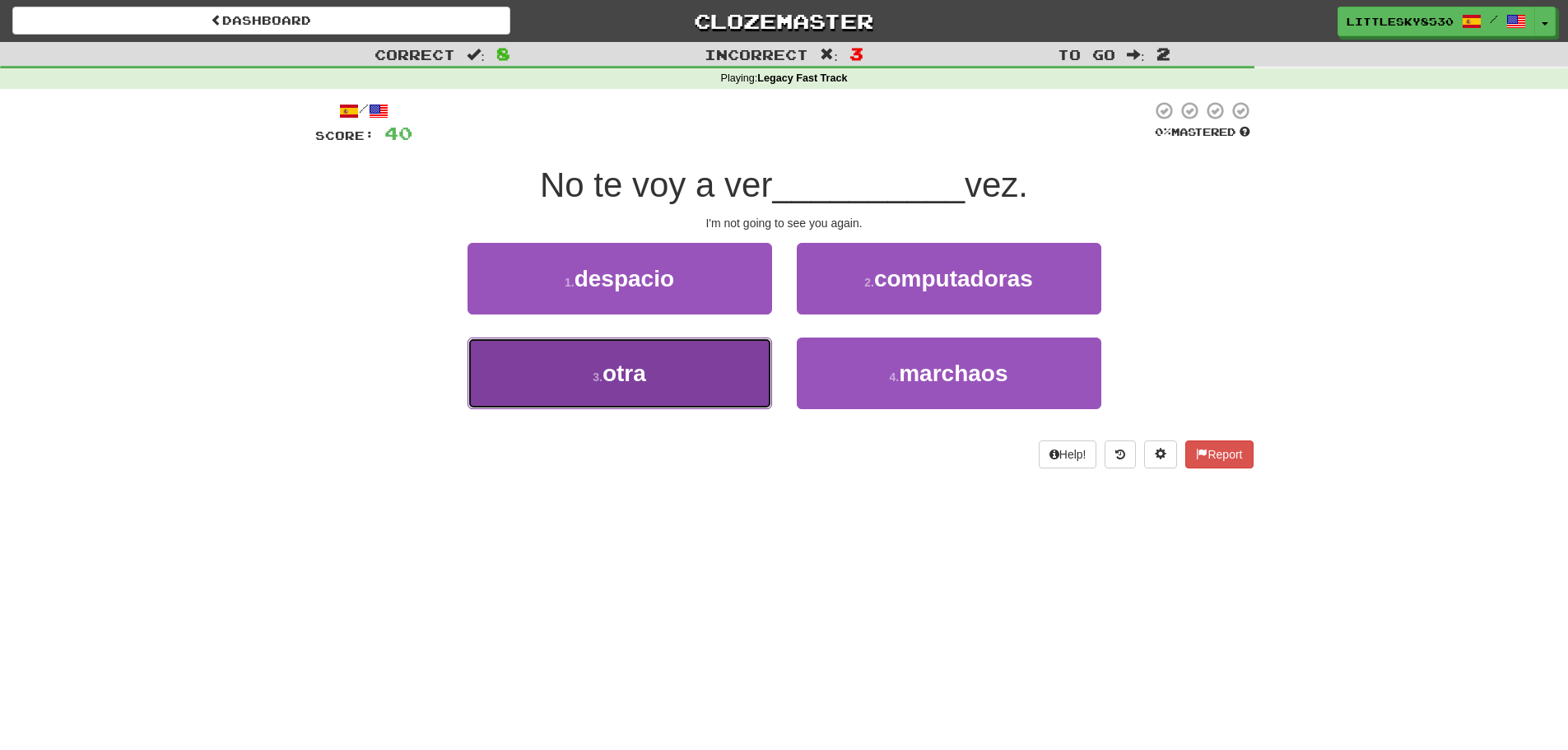
click at [709, 374] on button "3 . otra" at bounding box center [620, 373] width 305 height 72
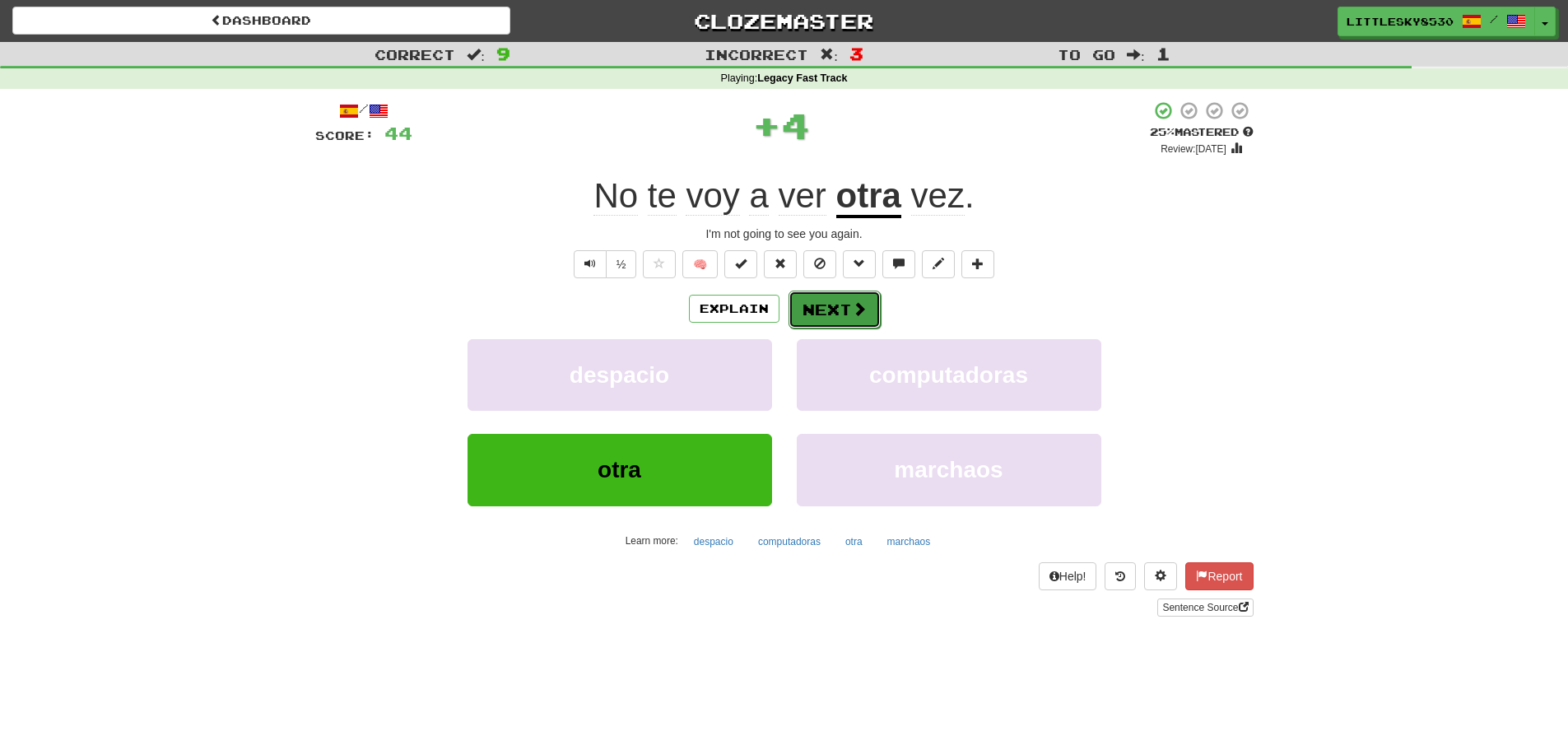
click at [820, 322] on button "Next" at bounding box center [835, 309] width 92 height 38
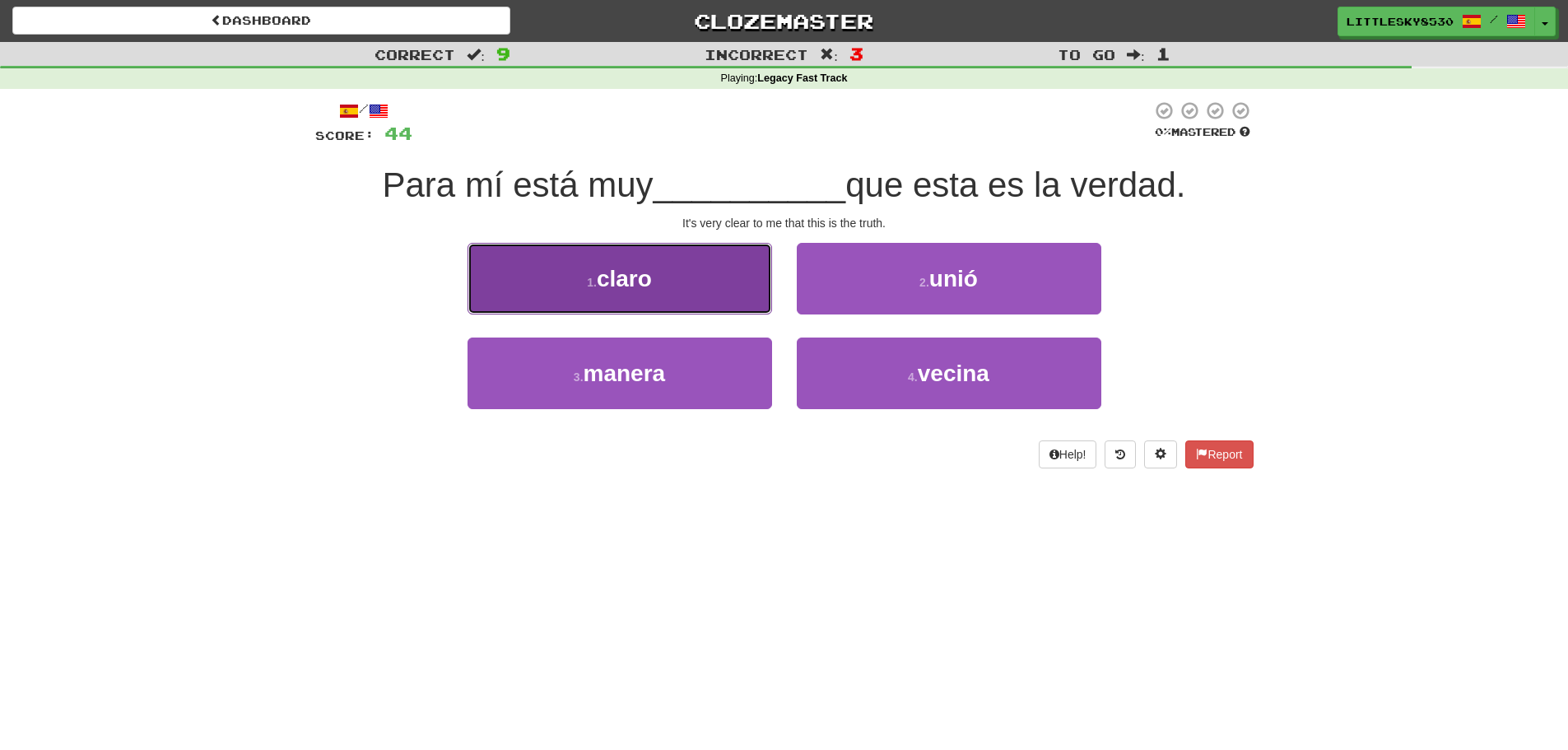
click at [676, 258] on button "1 . claro" at bounding box center [620, 279] width 305 height 72
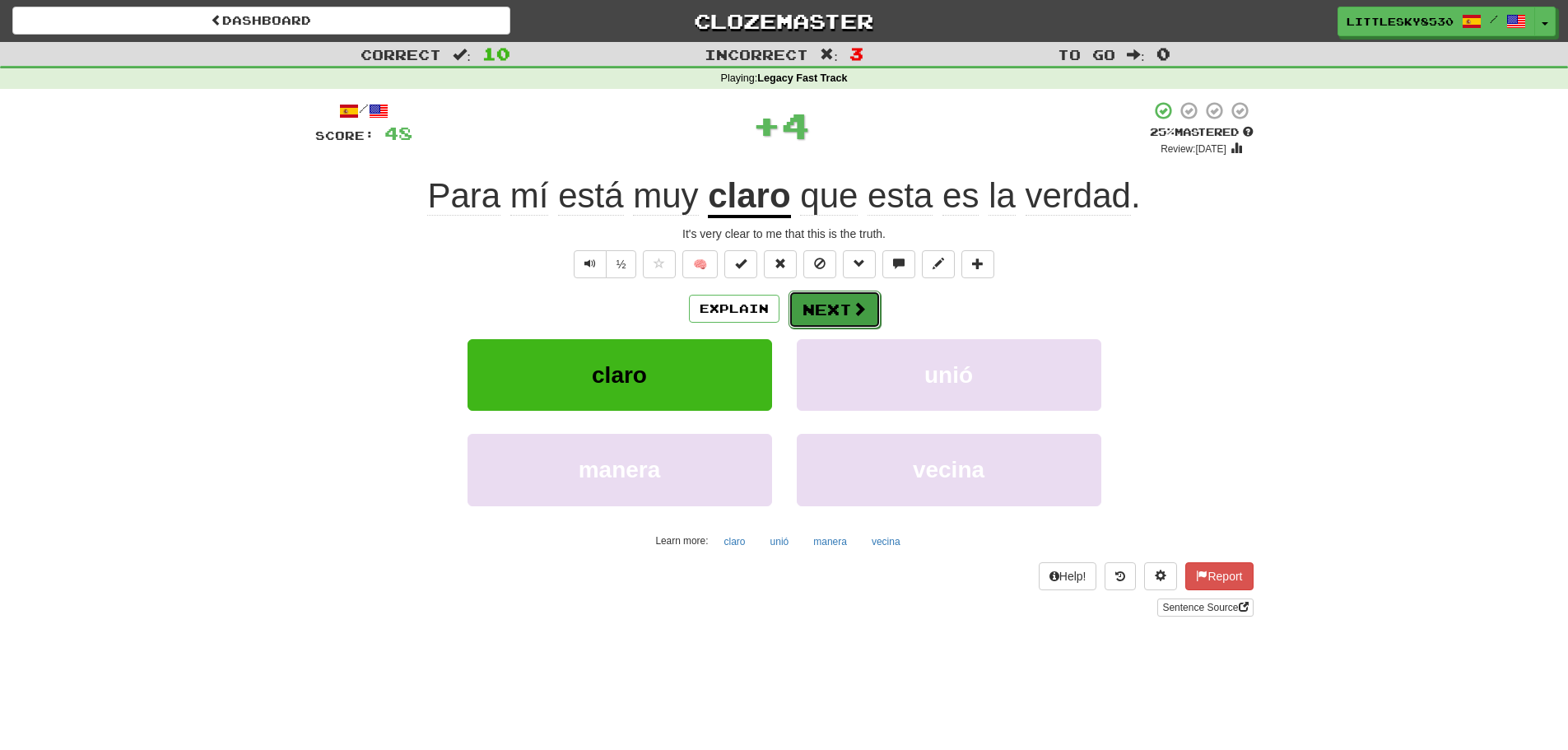
click at [829, 307] on button "Next" at bounding box center [835, 309] width 92 height 38
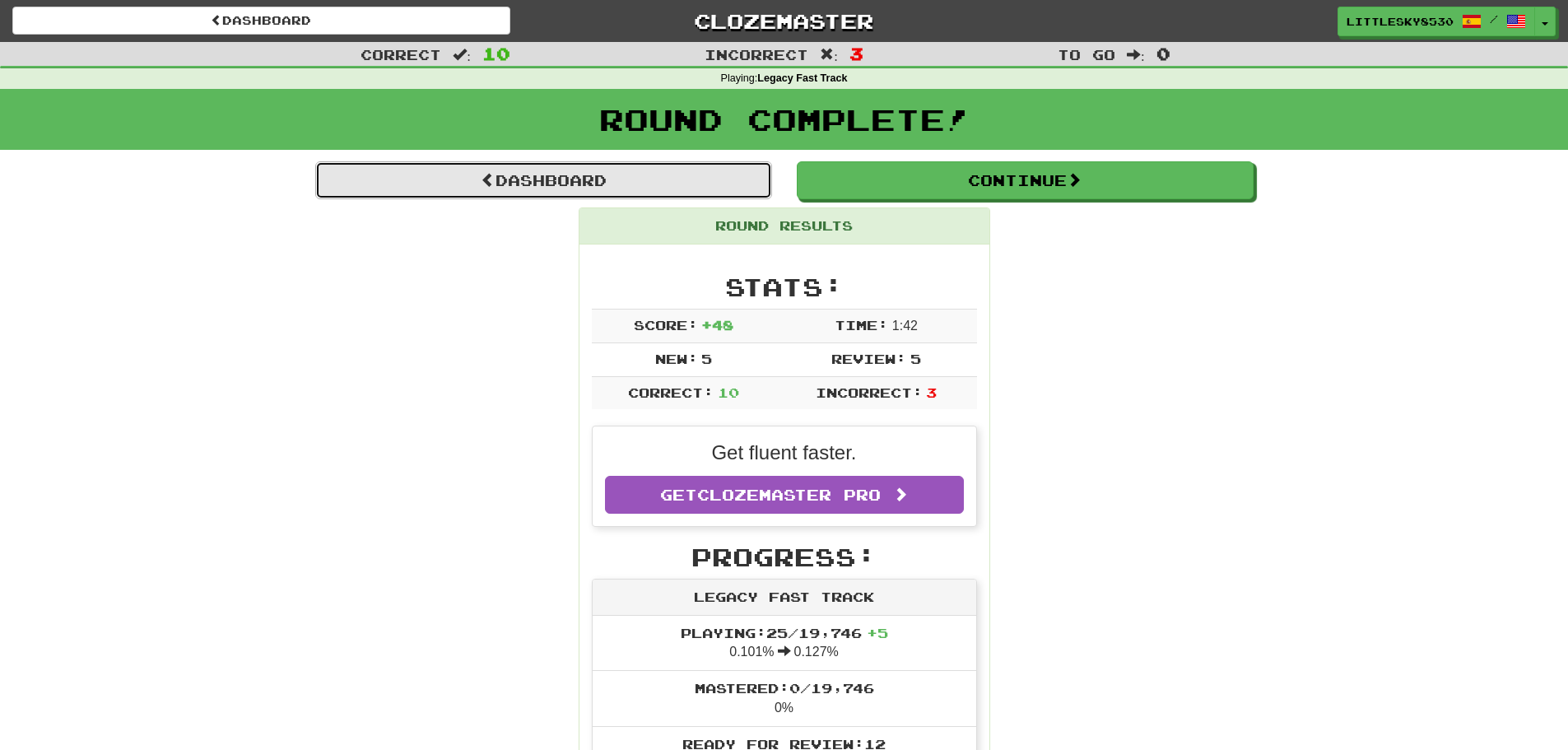
click at [570, 184] on link "Dashboard" at bounding box center [543, 180] width 457 height 38
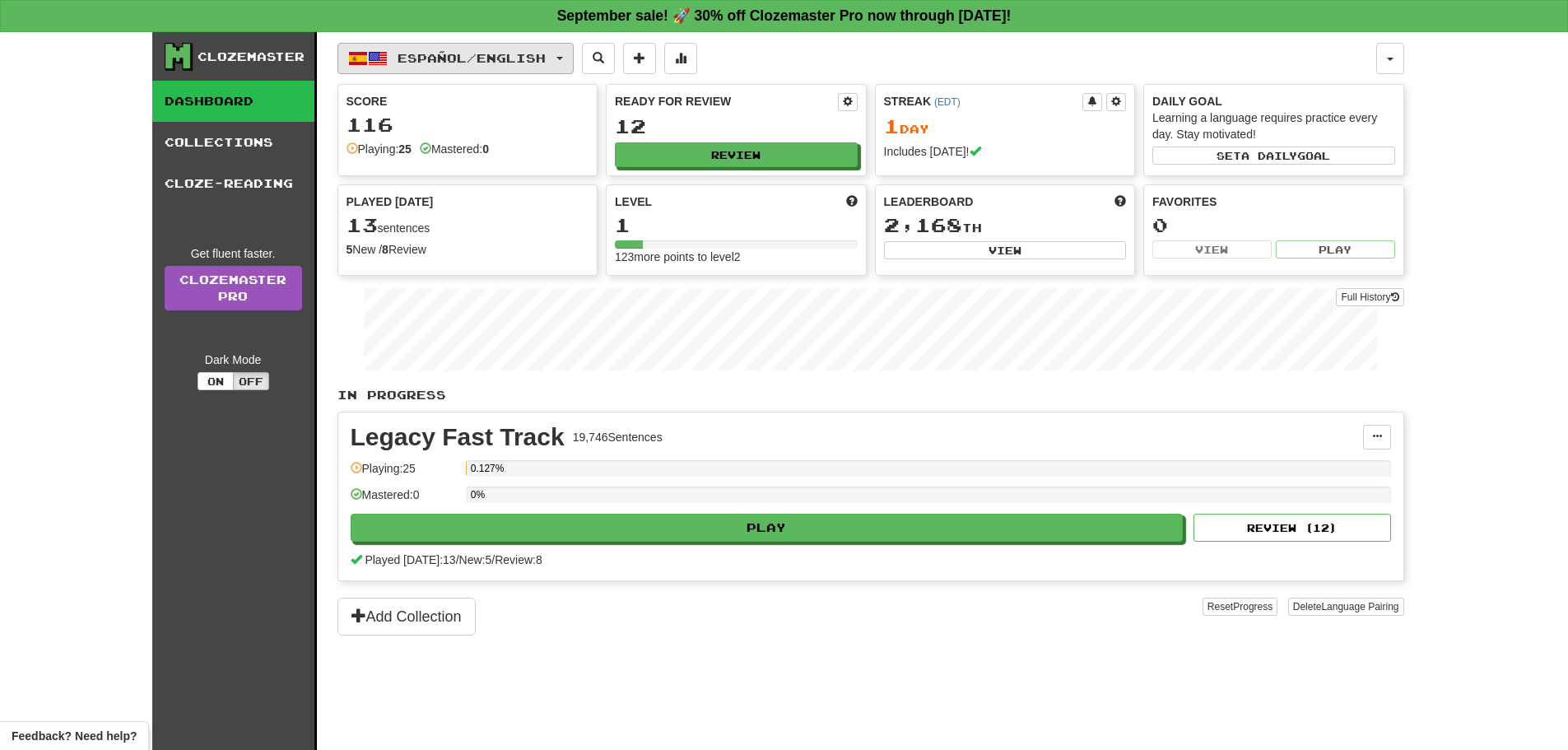
click at [439, 55] on span "Español / English" at bounding box center [471, 57] width 148 height 14
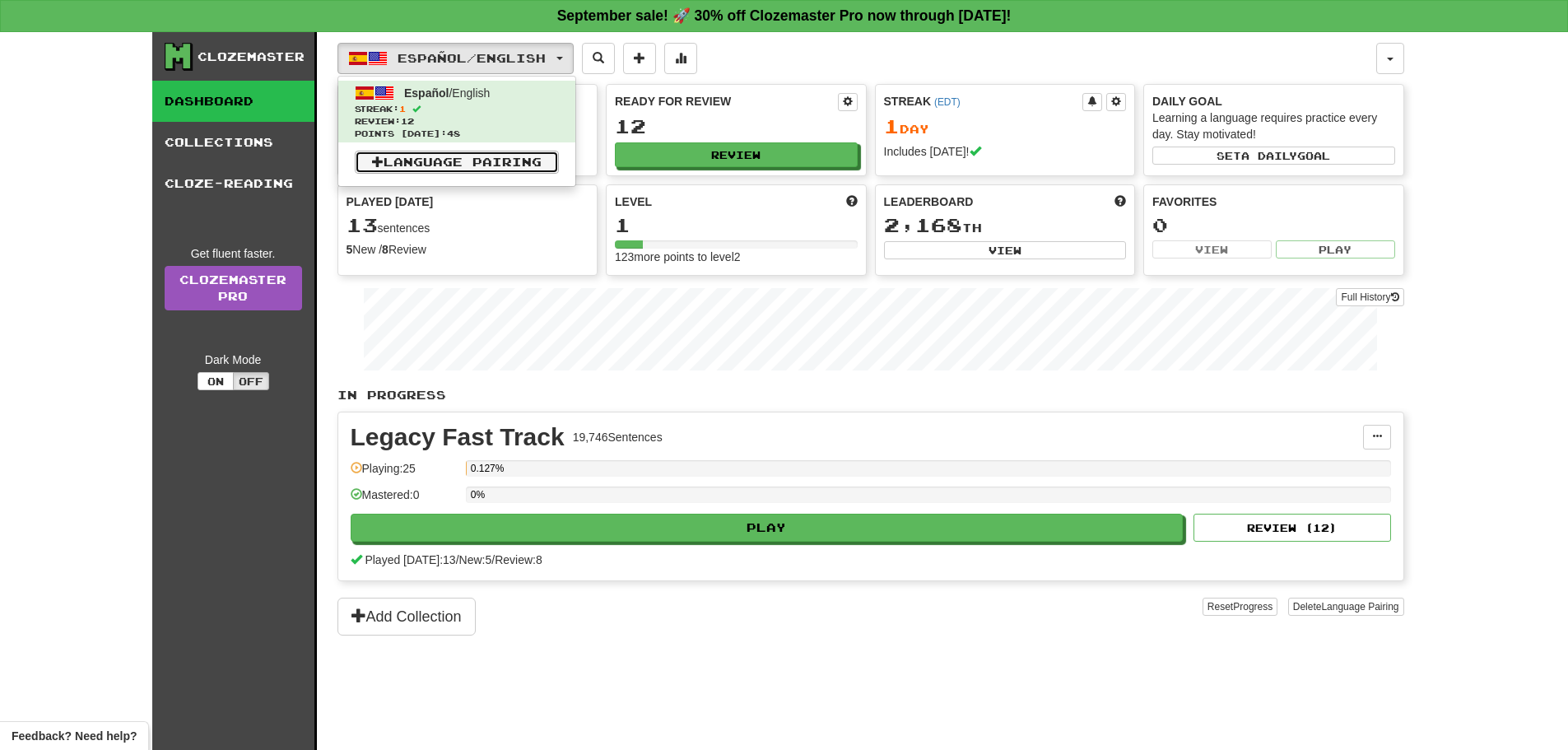
click at [449, 165] on link "Language Pairing" at bounding box center [457, 162] width 204 height 23
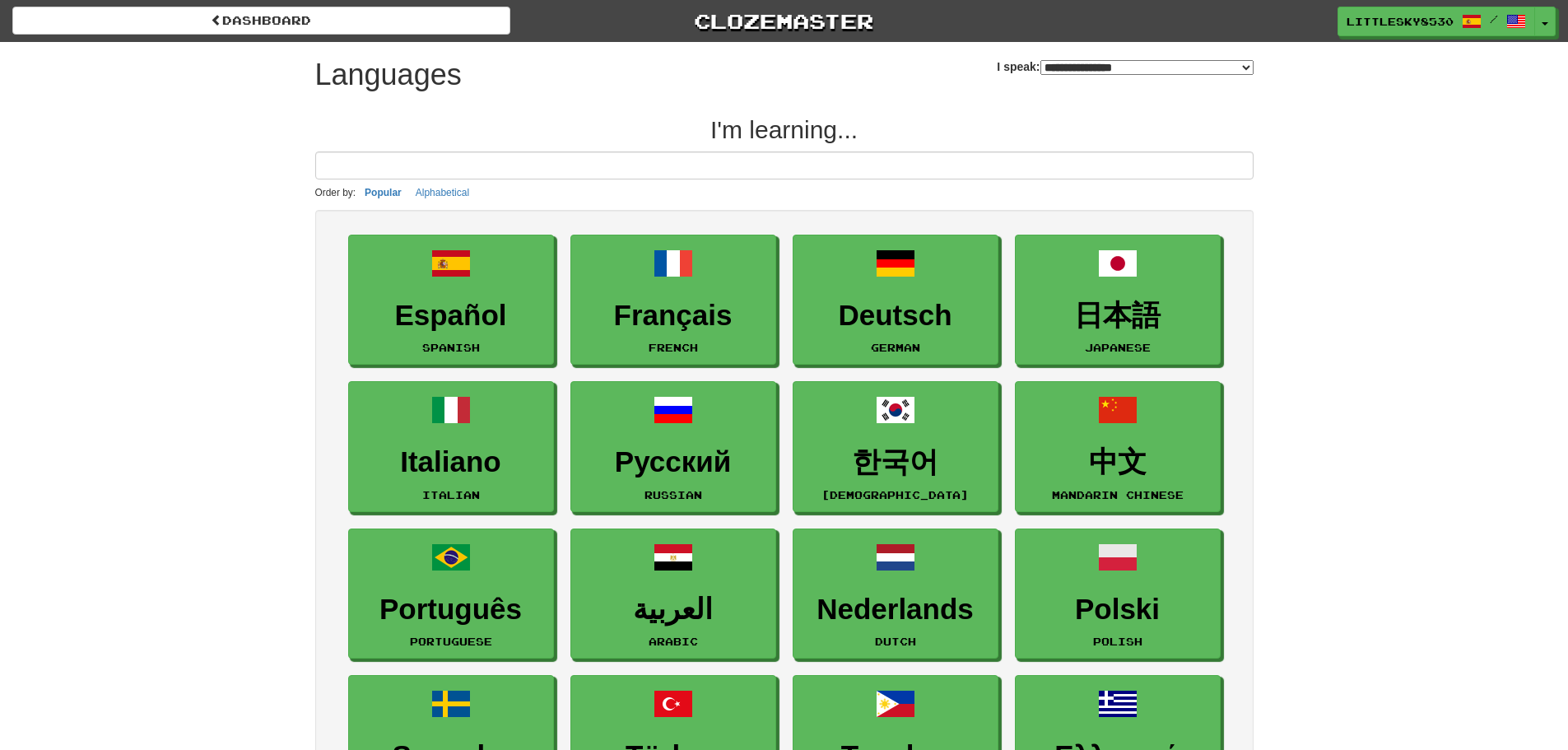
select select "*******"
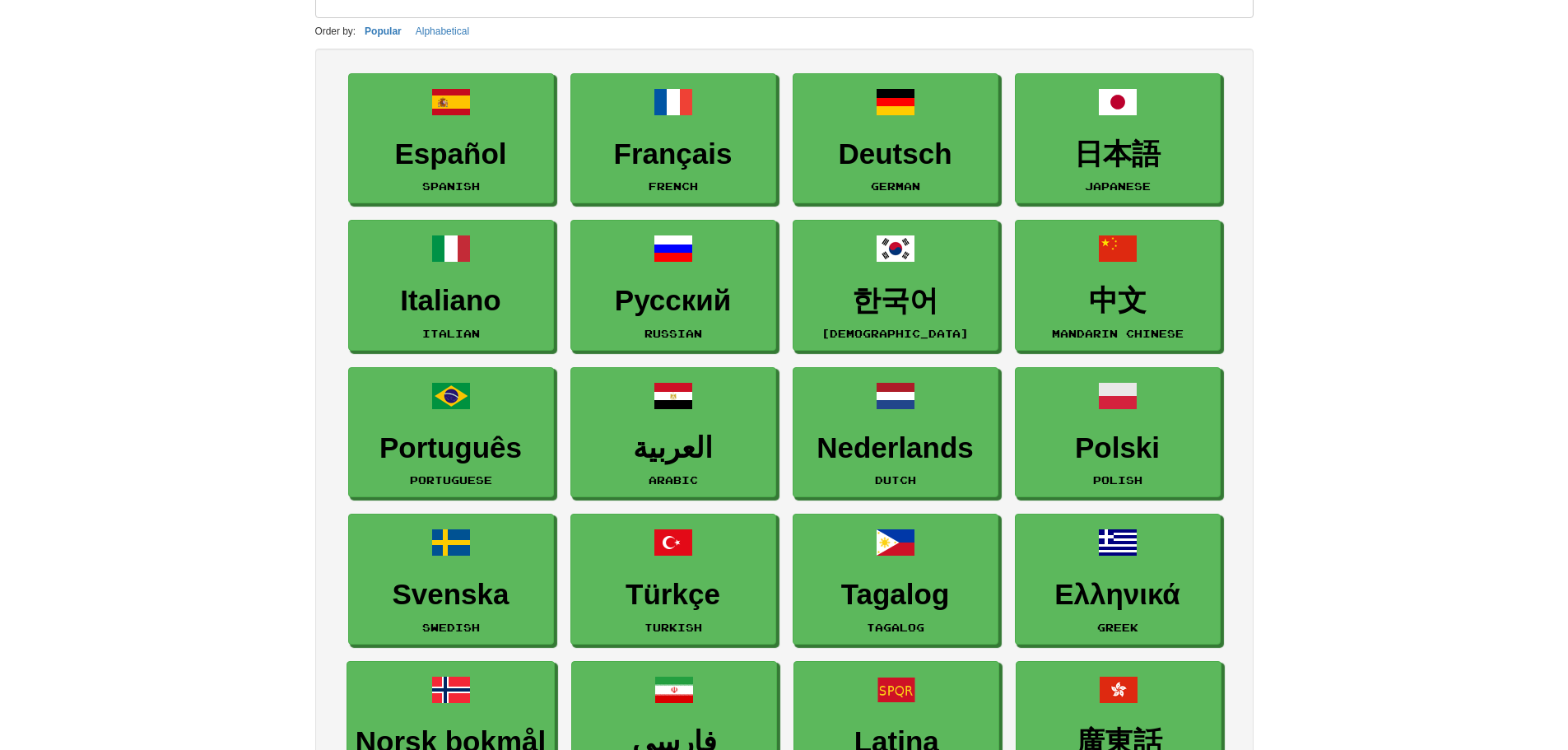
scroll to position [220, 0]
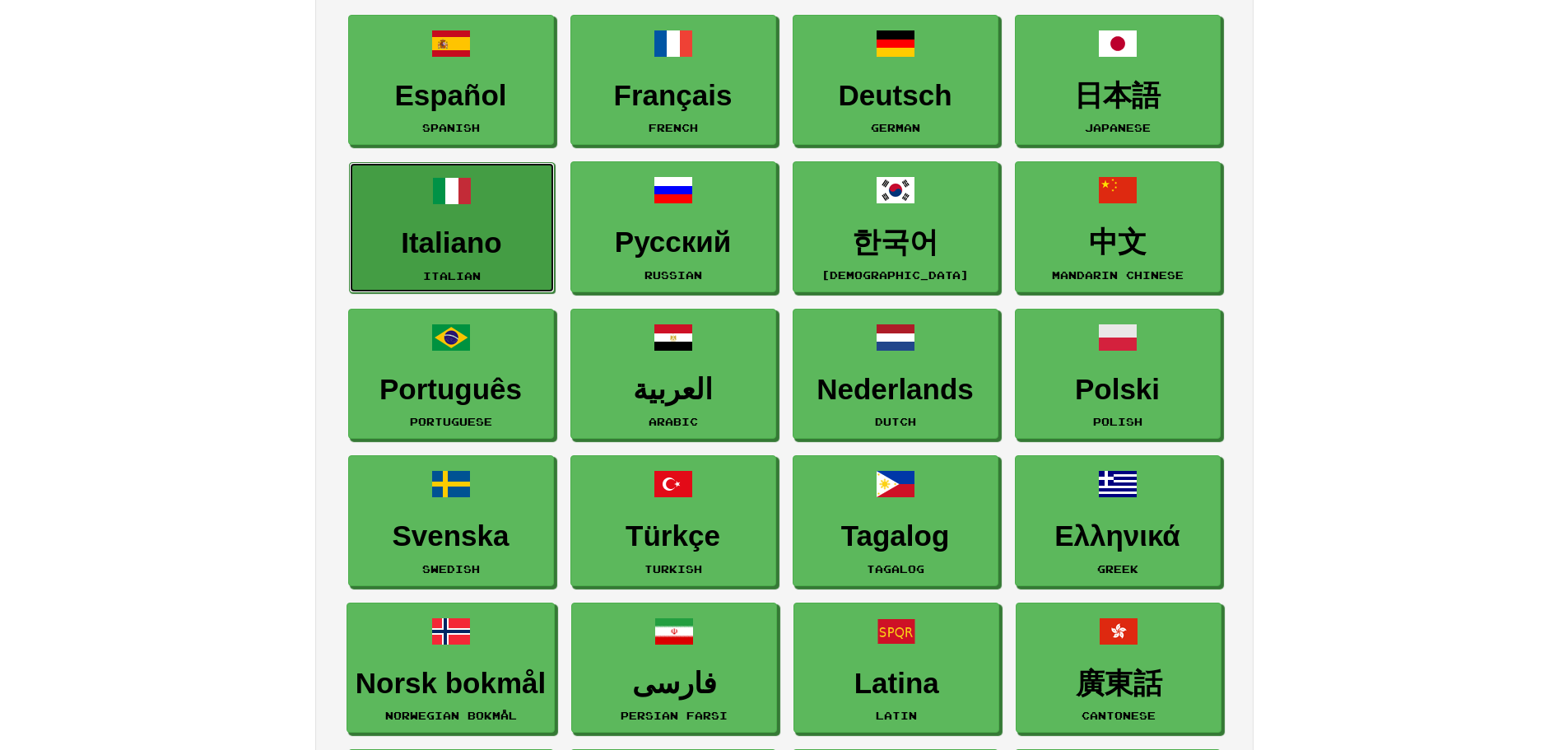
click at [416, 228] on h3 "Italiano" at bounding box center [452, 243] width 187 height 32
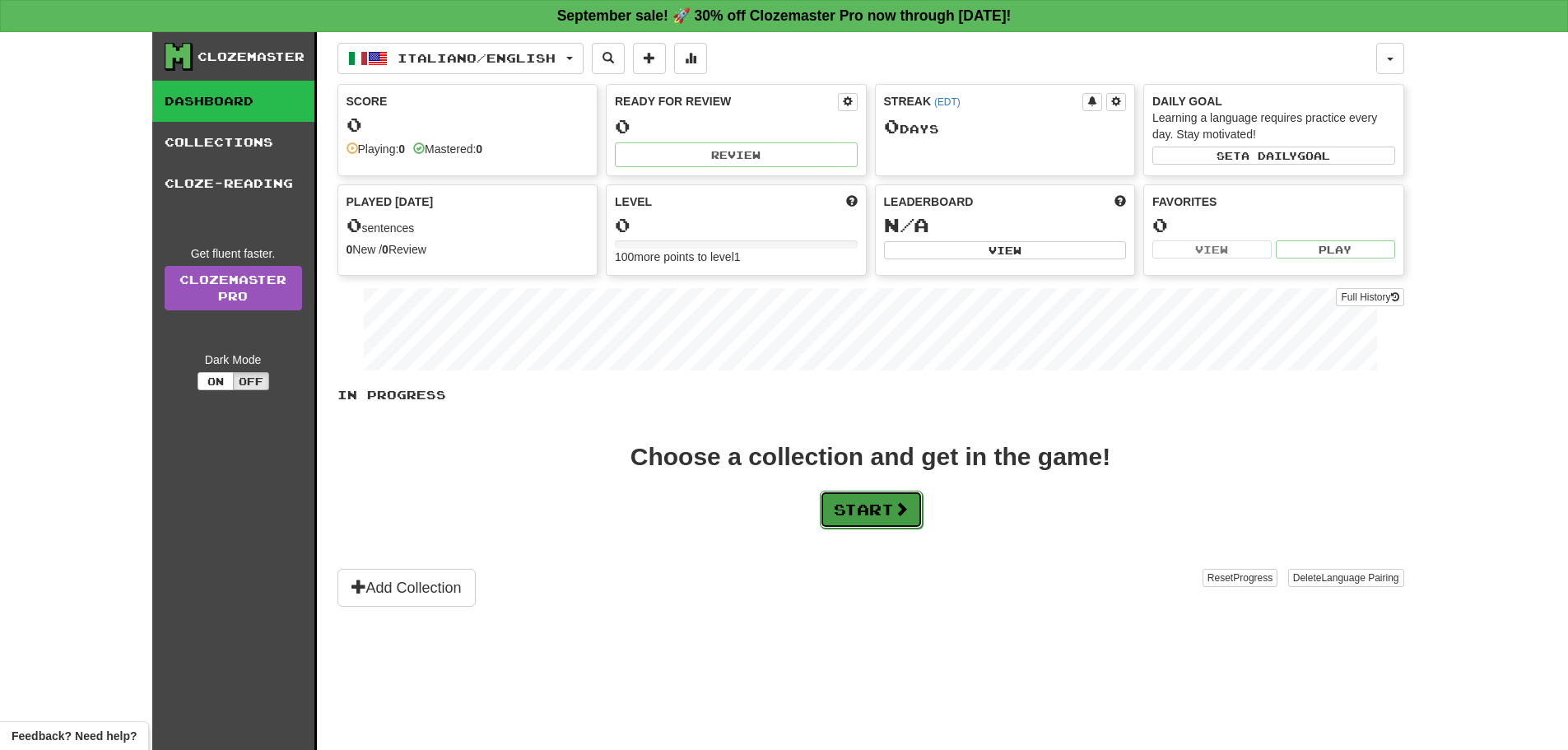
click at [865, 512] on button "Start" at bounding box center [871, 510] width 103 height 38
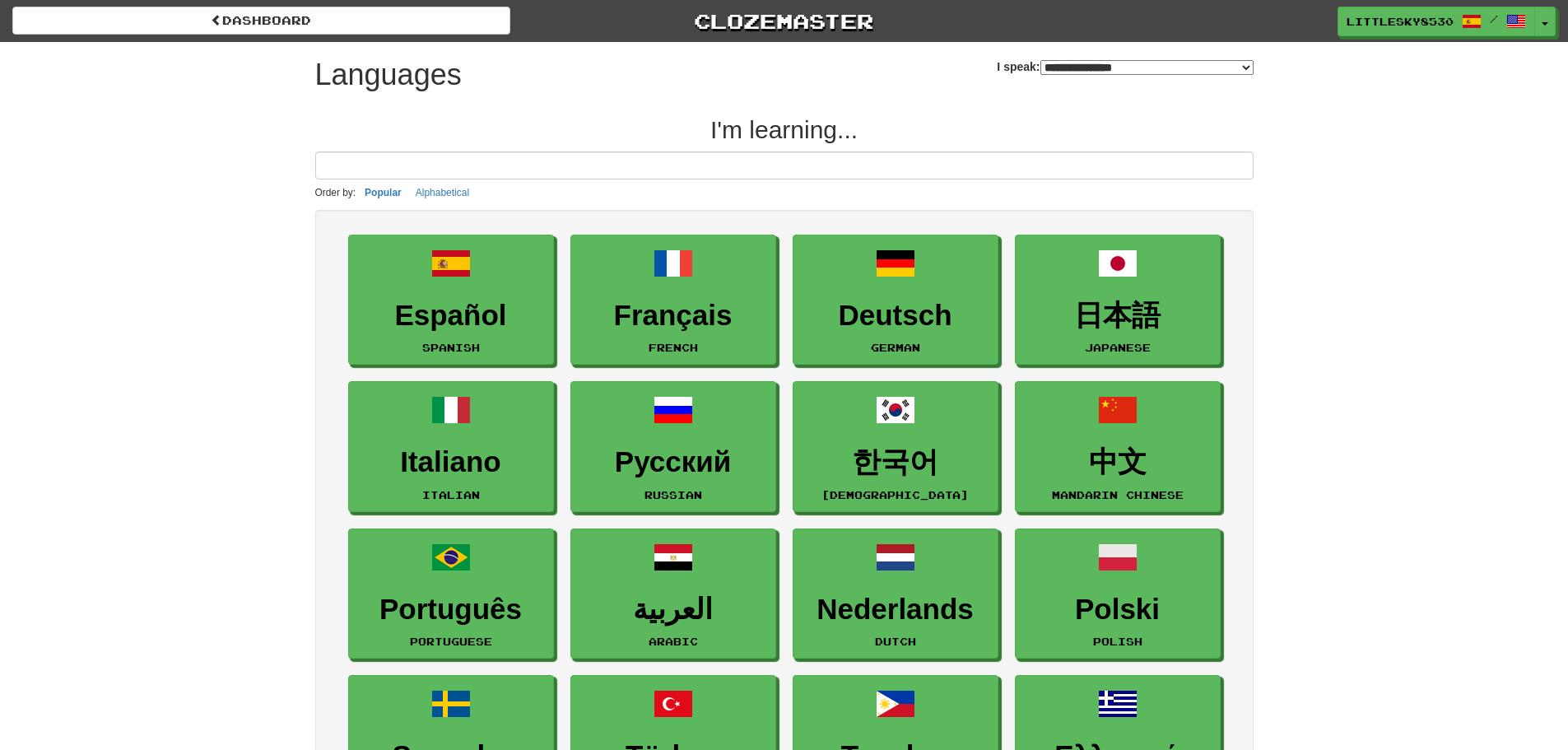
select select "*******"
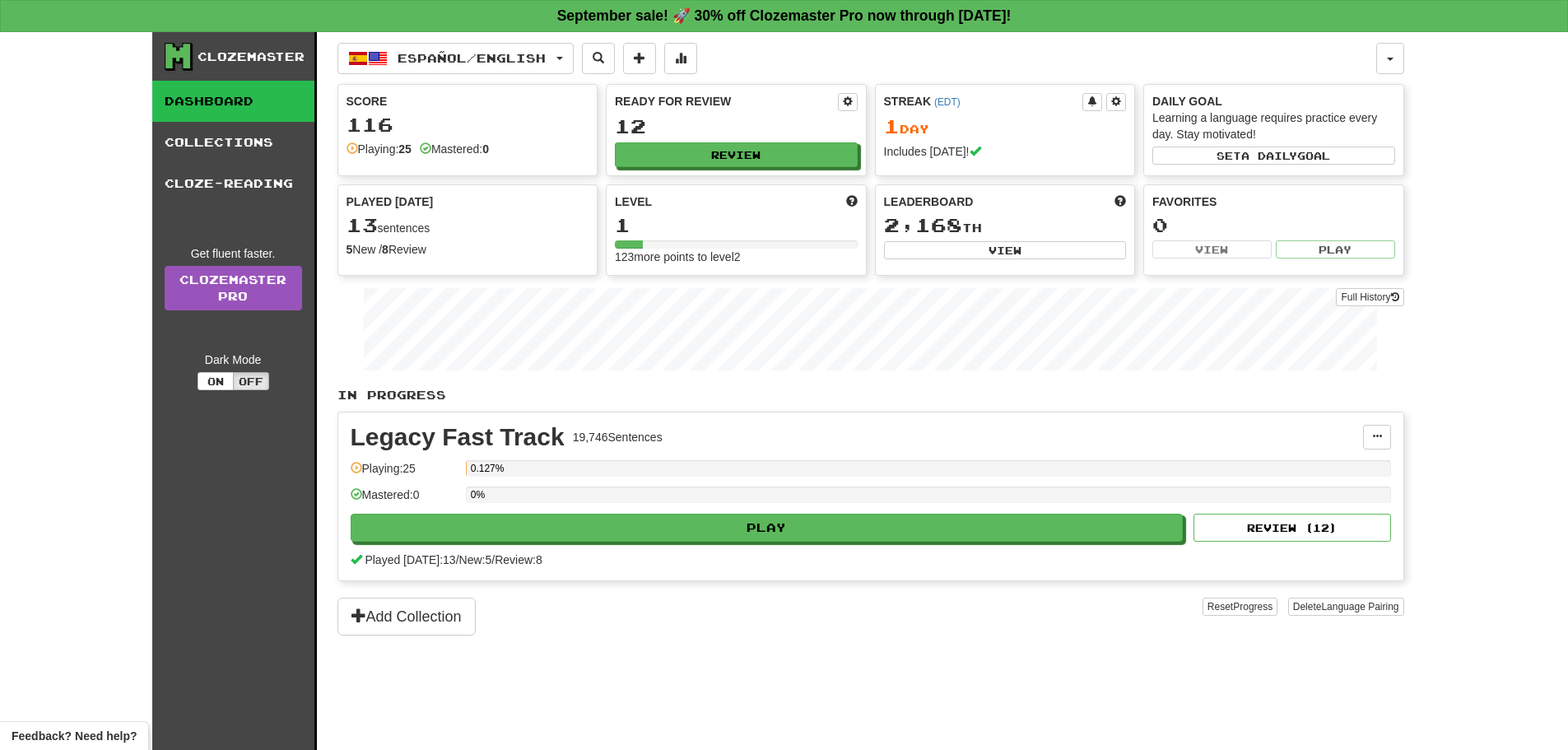
click at [242, 106] on link "Dashboard" at bounding box center [233, 101] width 162 height 41
